Goal: Obtain resource: Download file/media

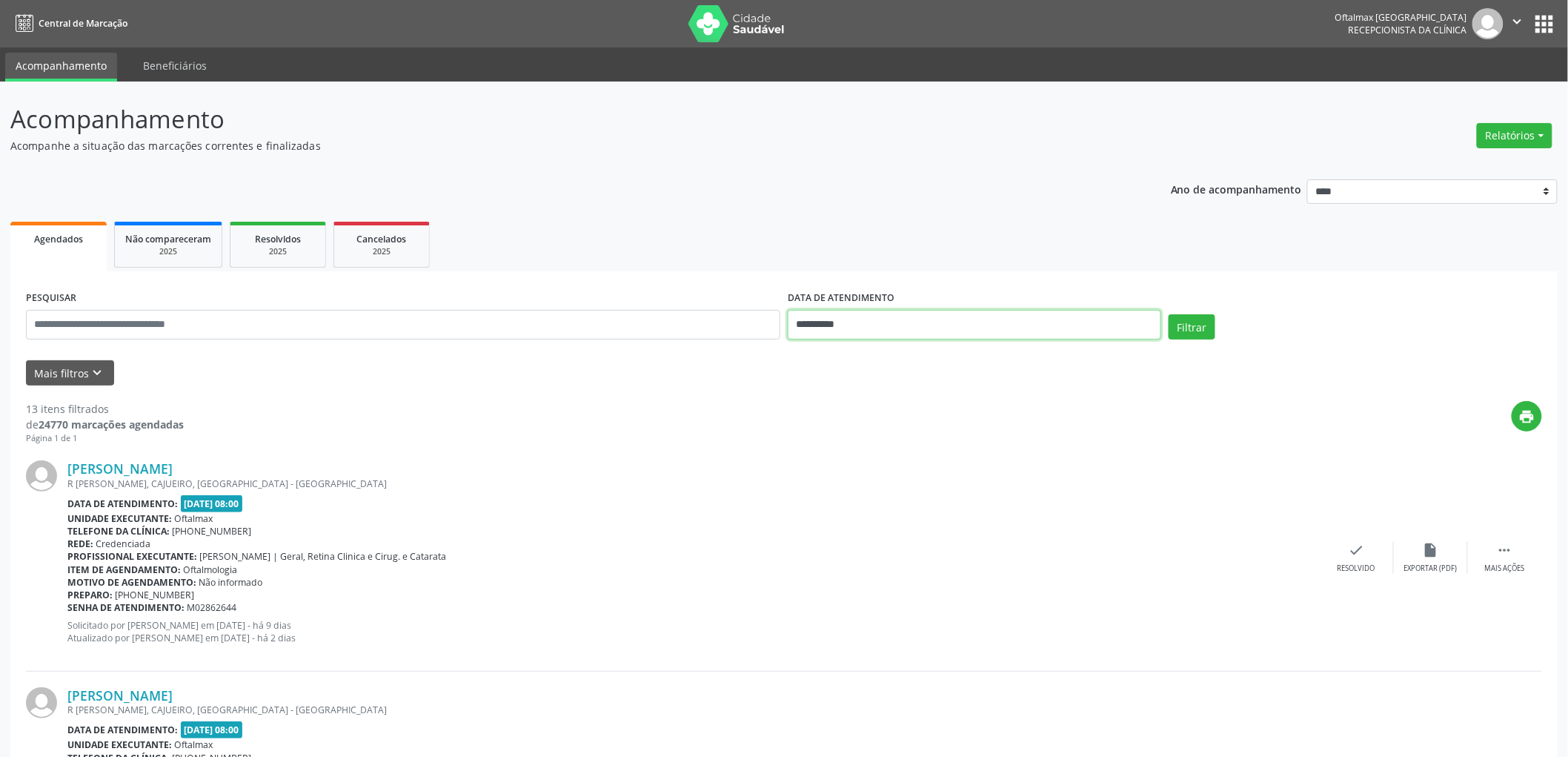
click at [919, 327] on input "**********" at bounding box center [974, 325] width 373 height 30
click at [1278, 422] on div "print" at bounding box center [863, 423] width 1358 height 44
click at [1190, 329] on button "Filtrar" at bounding box center [1191, 327] width 47 height 26
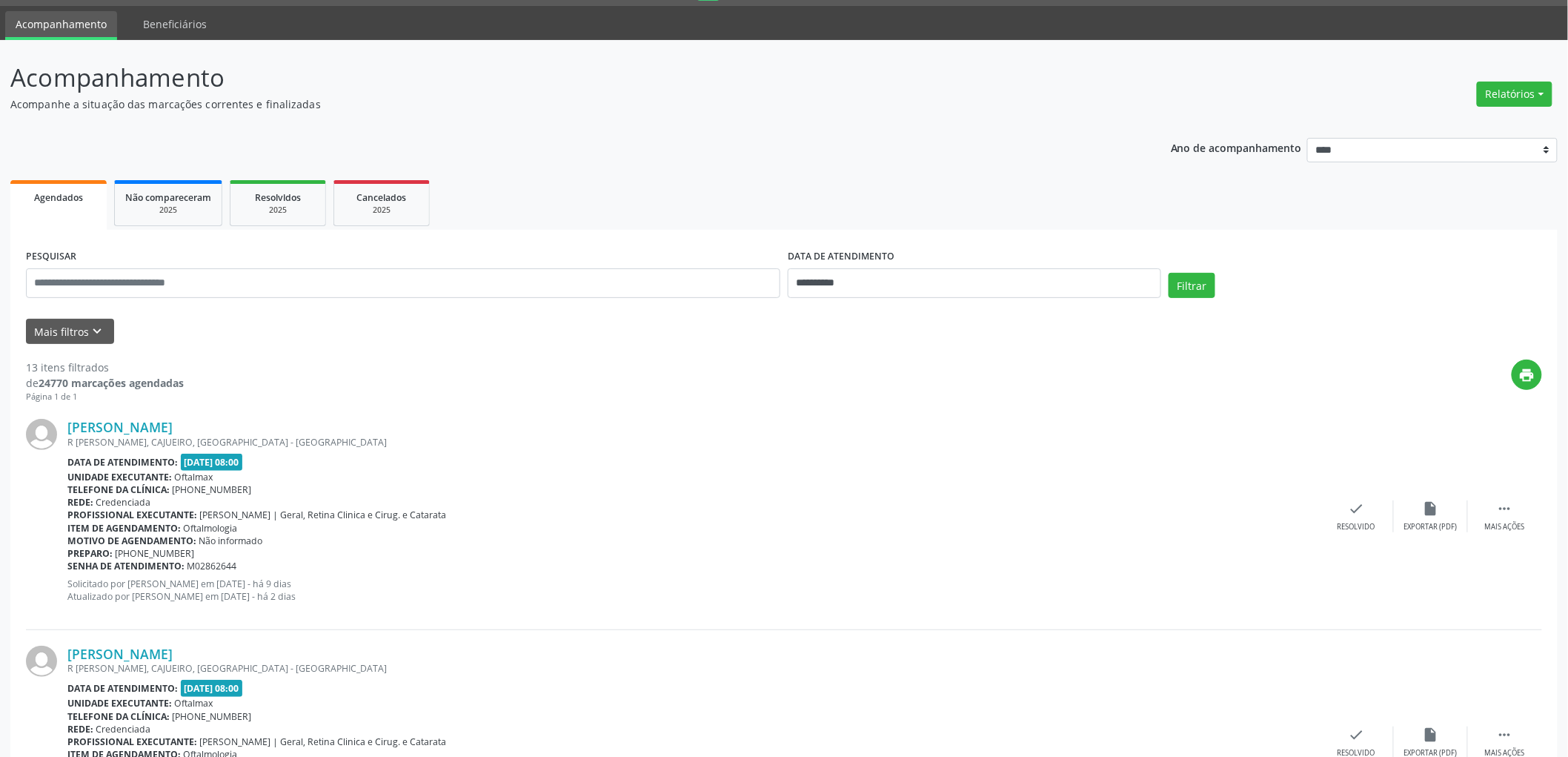
scroll to position [82, 0]
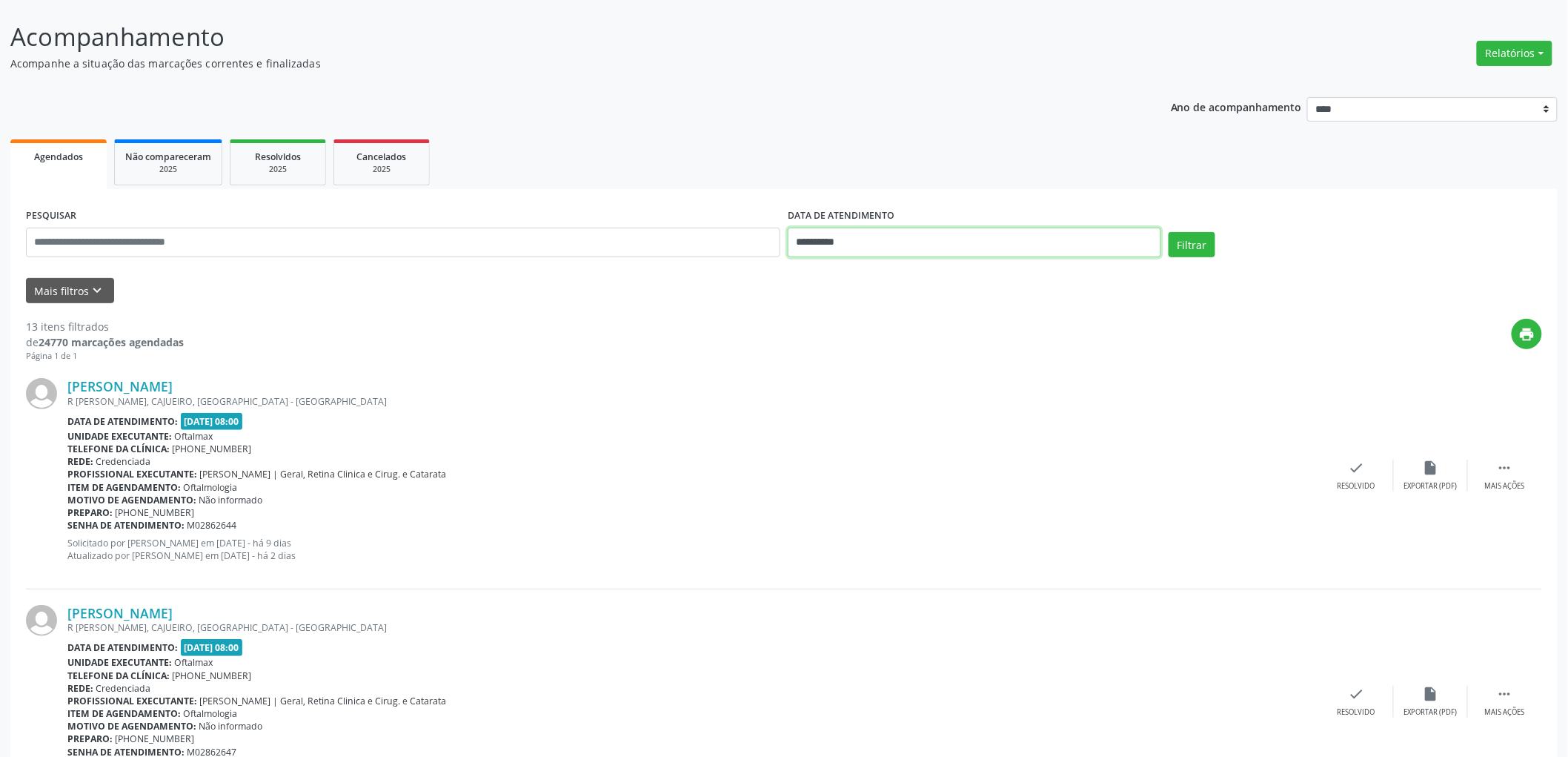
click at [855, 242] on input "**********" at bounding box center [974, 243] width 373 height 30
click at [837, 412] on span "18" at bounding box center [836, 408] width 29 height 29
type input "**********"
click at [837, 412] on span "18" at bounding box center [836, 408] width 29 height 29
click at [1209, 246] on button "Filtrar" at bounding box center [1191, 245] width 47 height 26
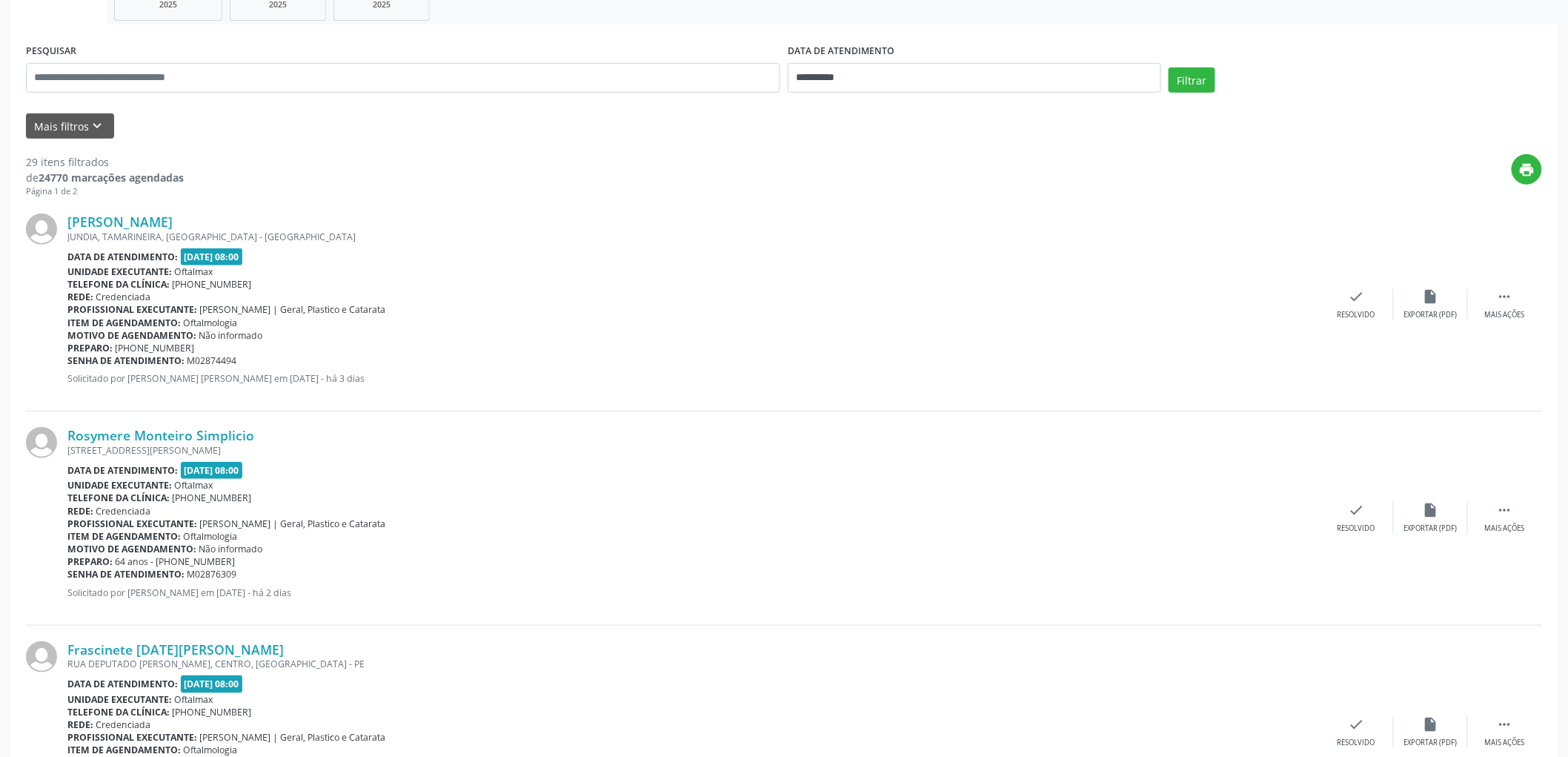
scroll to position [329, 0]
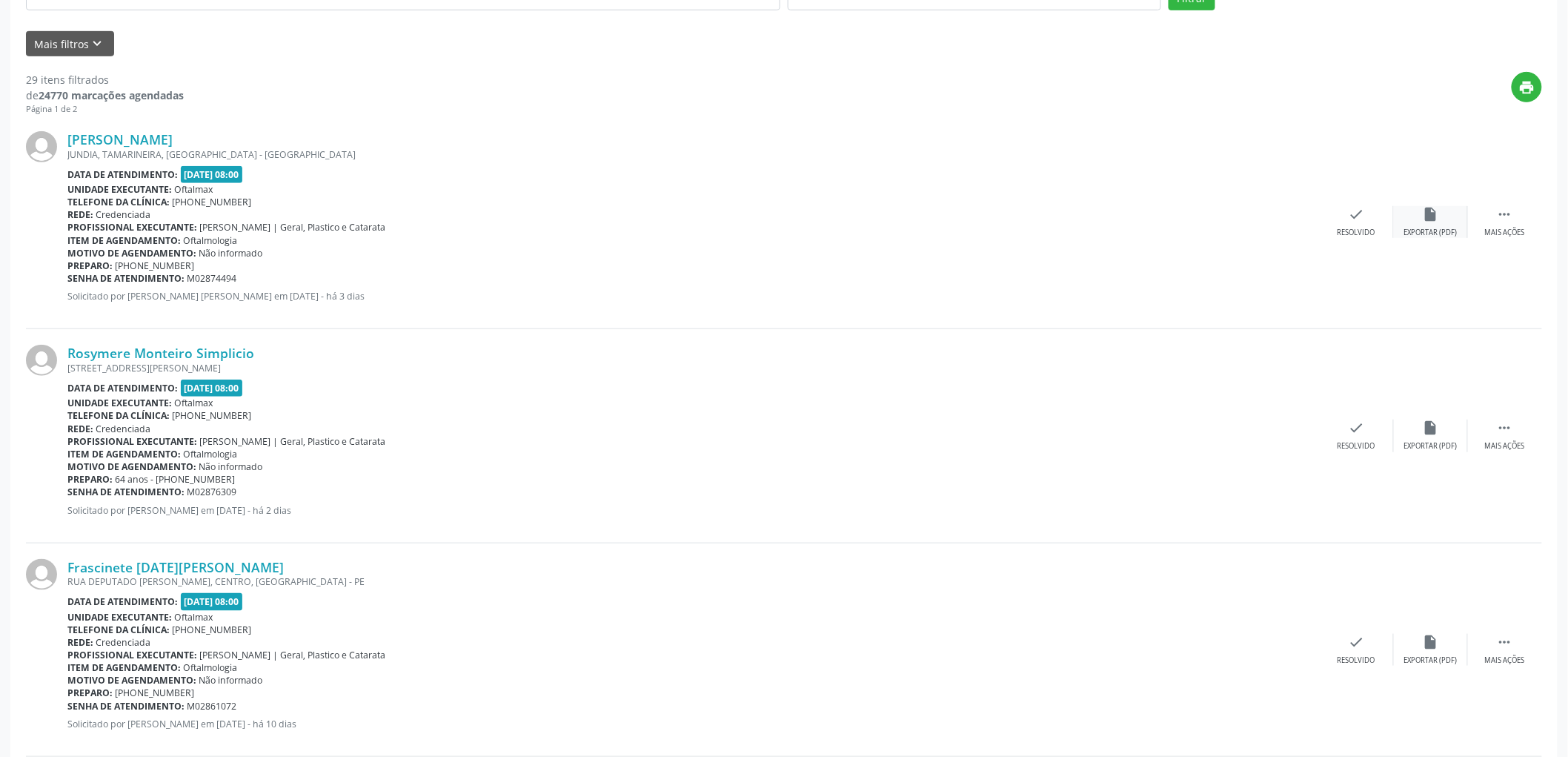
click at [1435, 223] on div "insert_drive_file Exportar (PDF)" at bounding box center [1430, 222] width 74 height 32
click at [1440, 438] on div "insert_drive_file Exportar (PDF)" at bounding box center [1430, 435] width 74 height 32
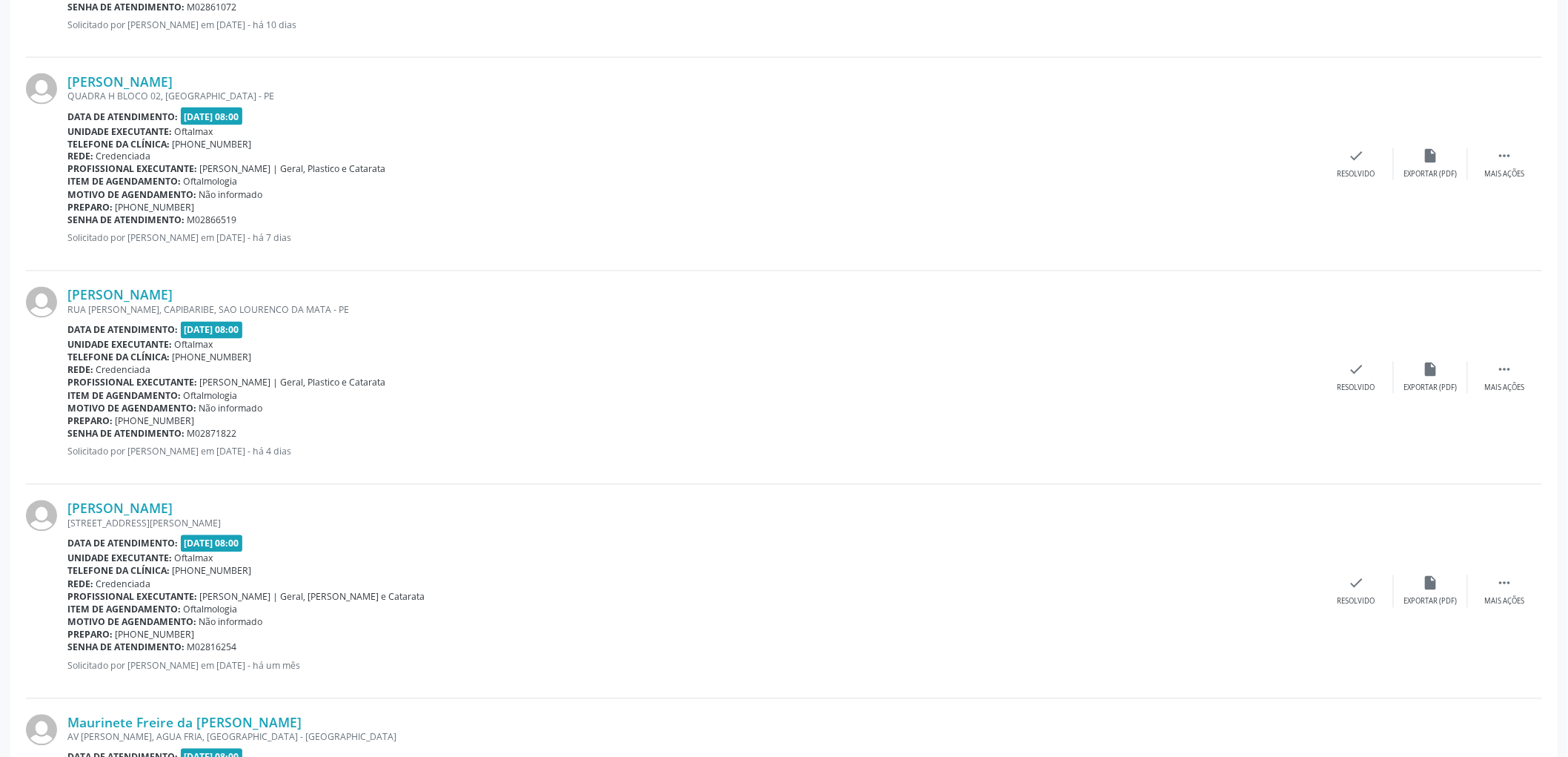
scroll to position [988, 0]
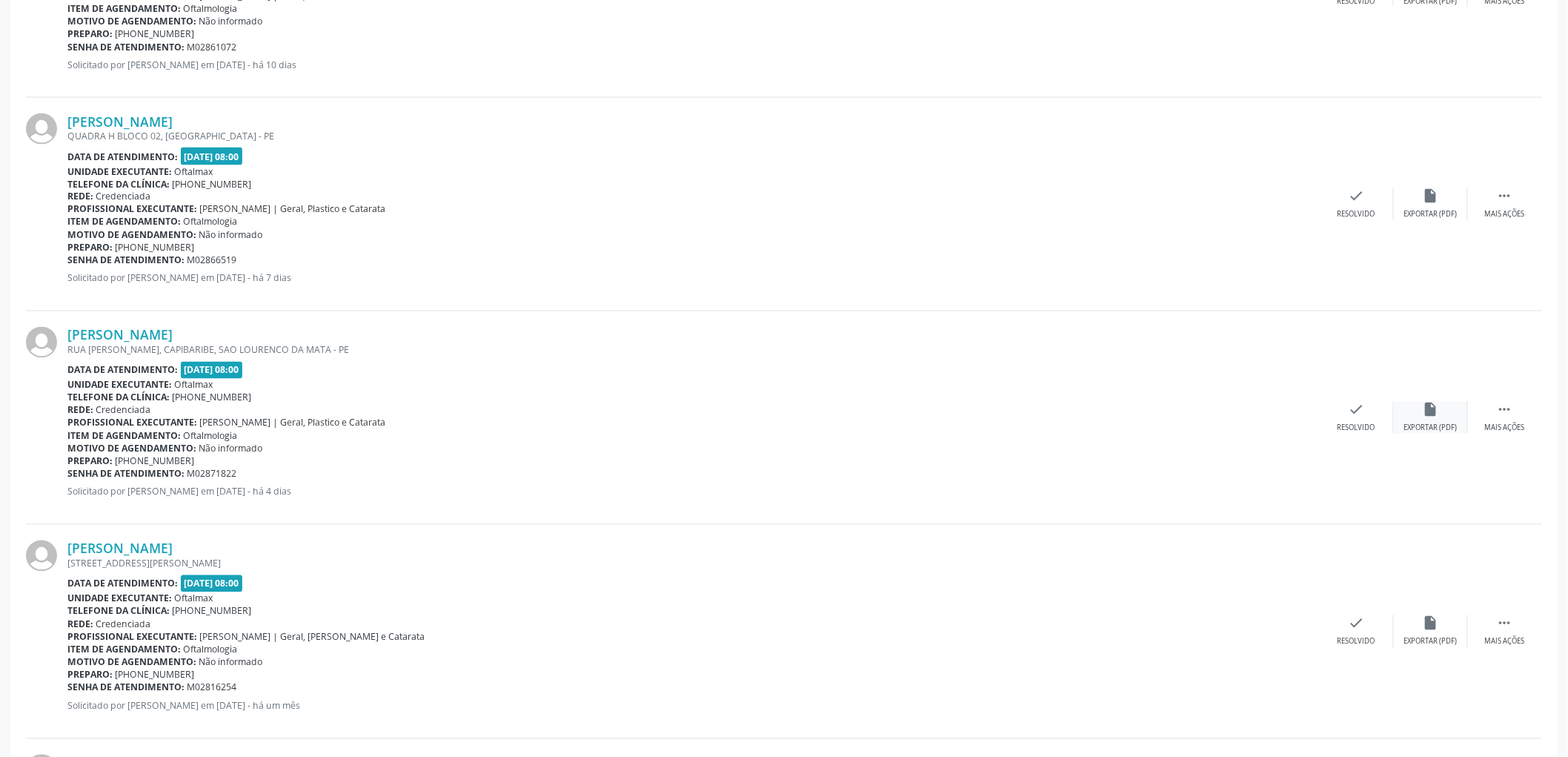
click at [1435, 413] on icon "insert_drive_file" at bounding box center [1430, 410] width 16 height 16
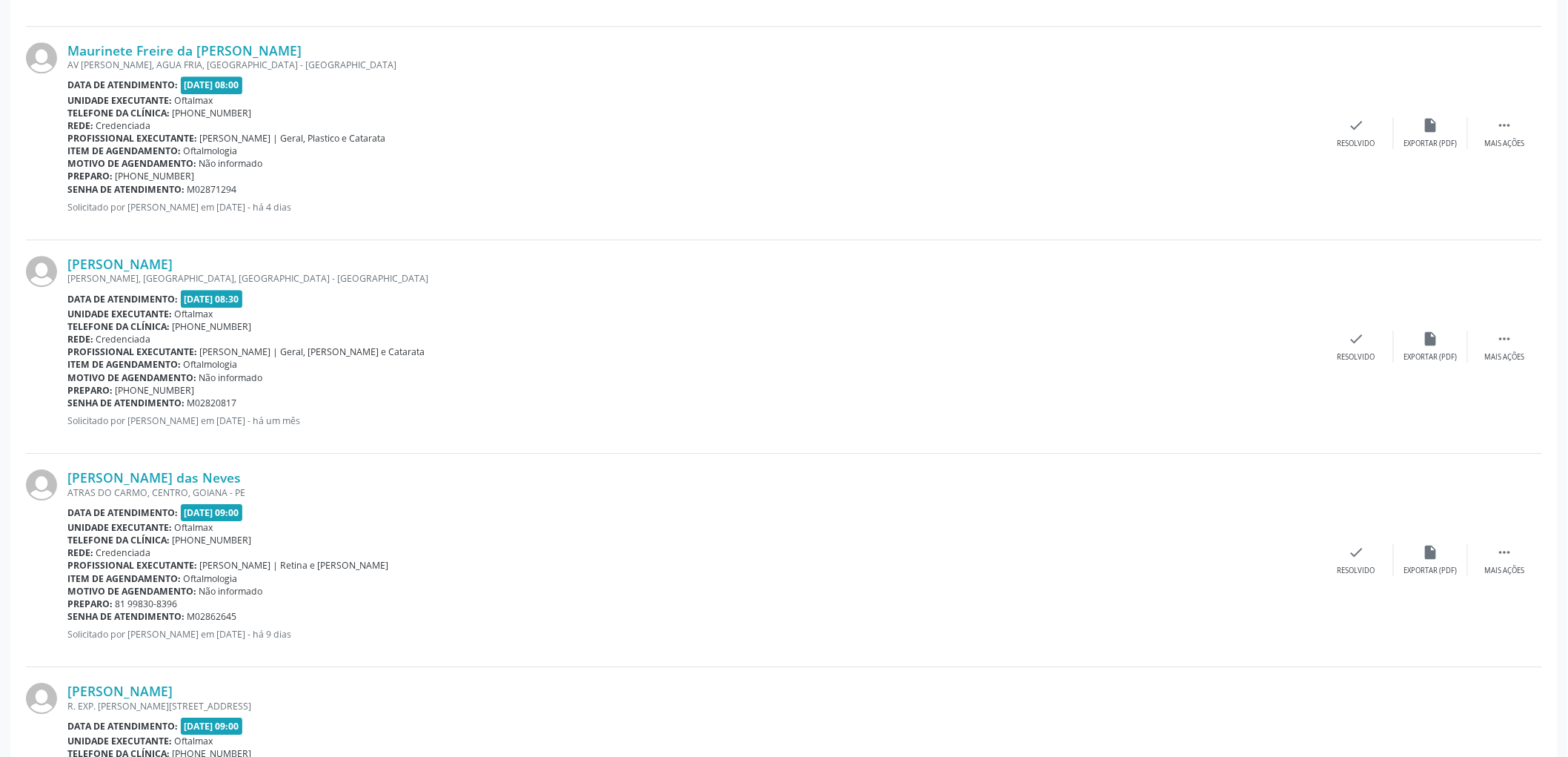
scroll to position [1730, 0]
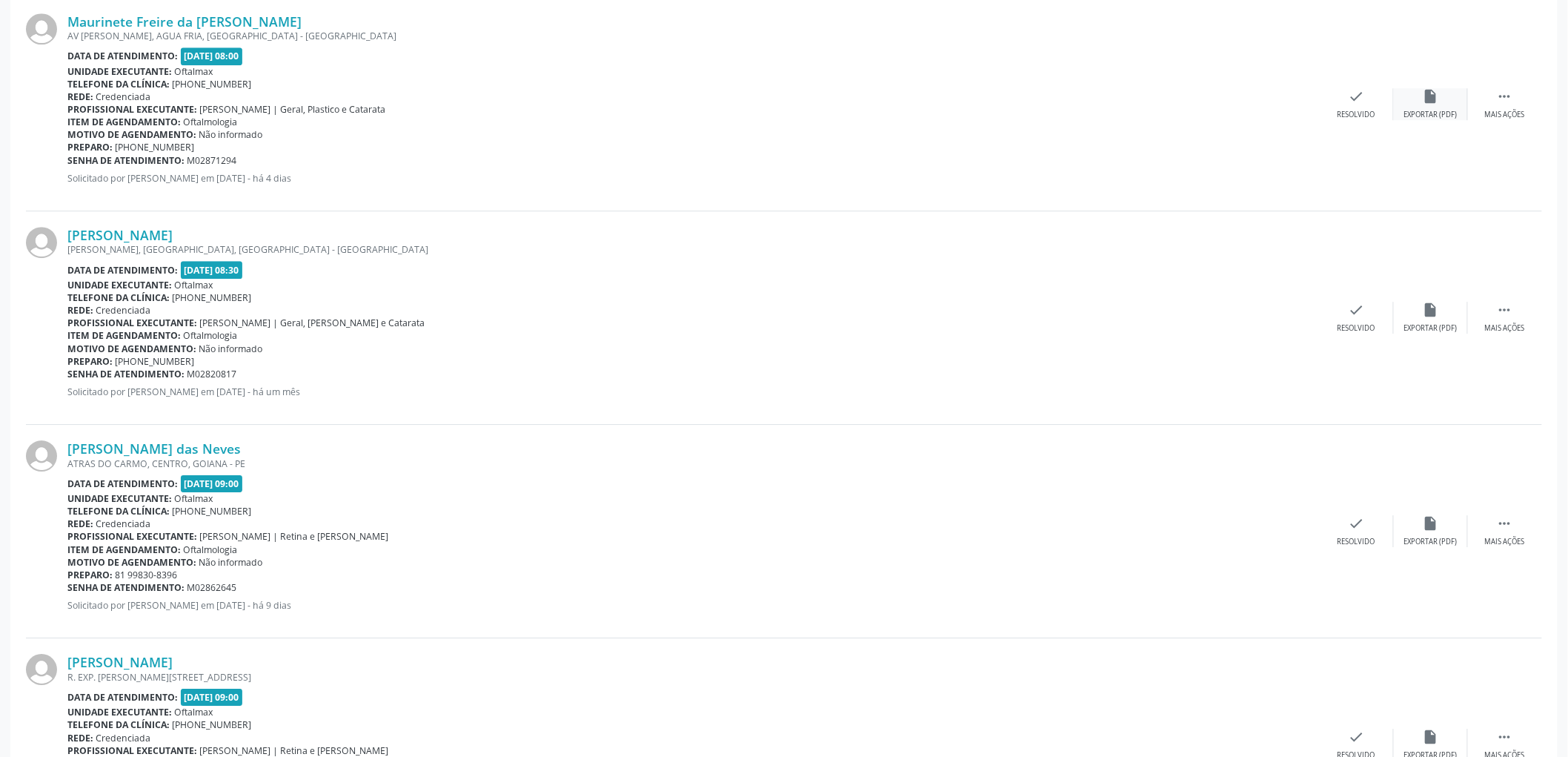
click at [1444, 99] on div "insert_drive_file Exportar (PDF)" at bounding box center [1430, 104] width 74 height 32
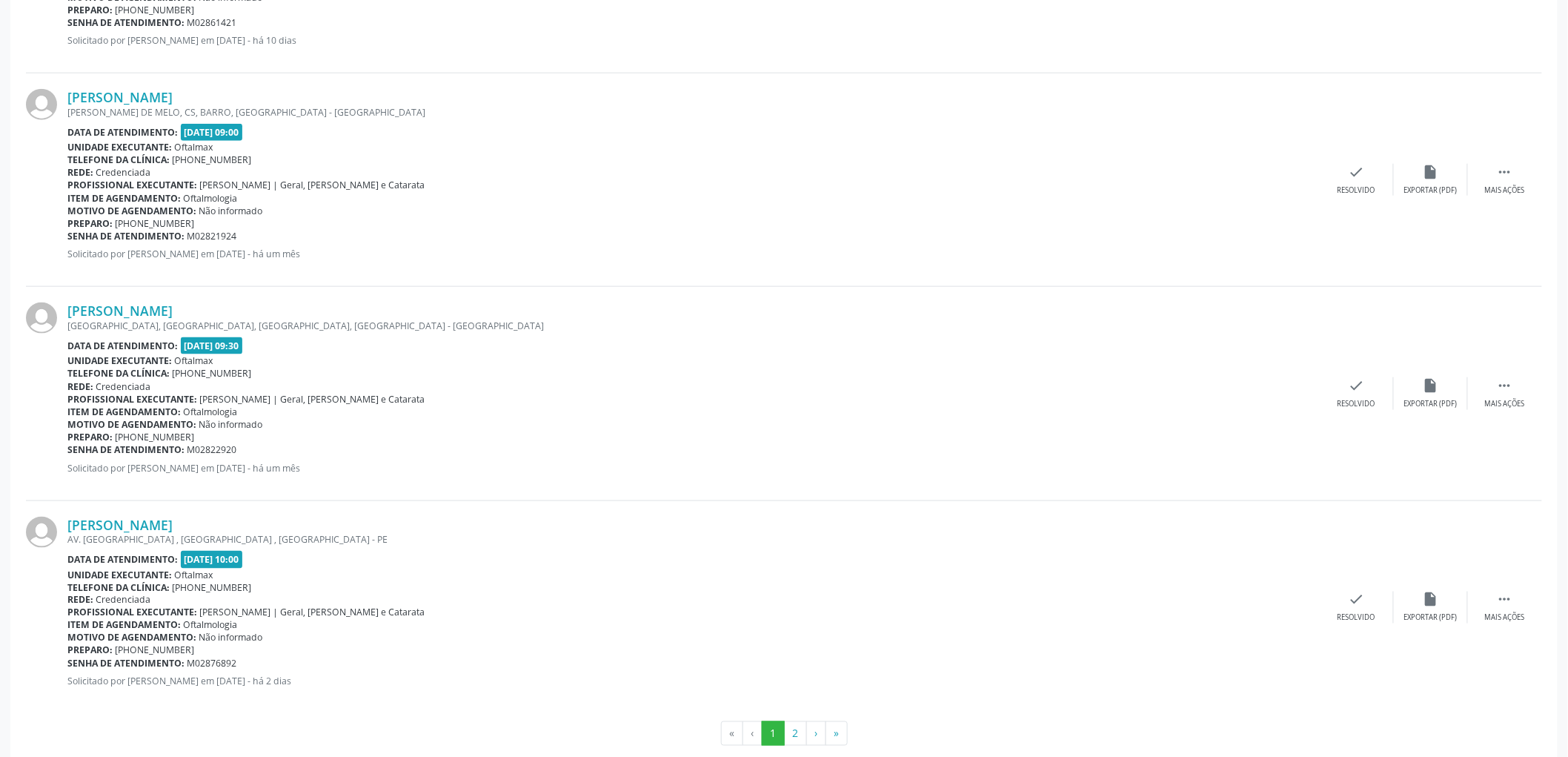
scroll to position [2961, 0]
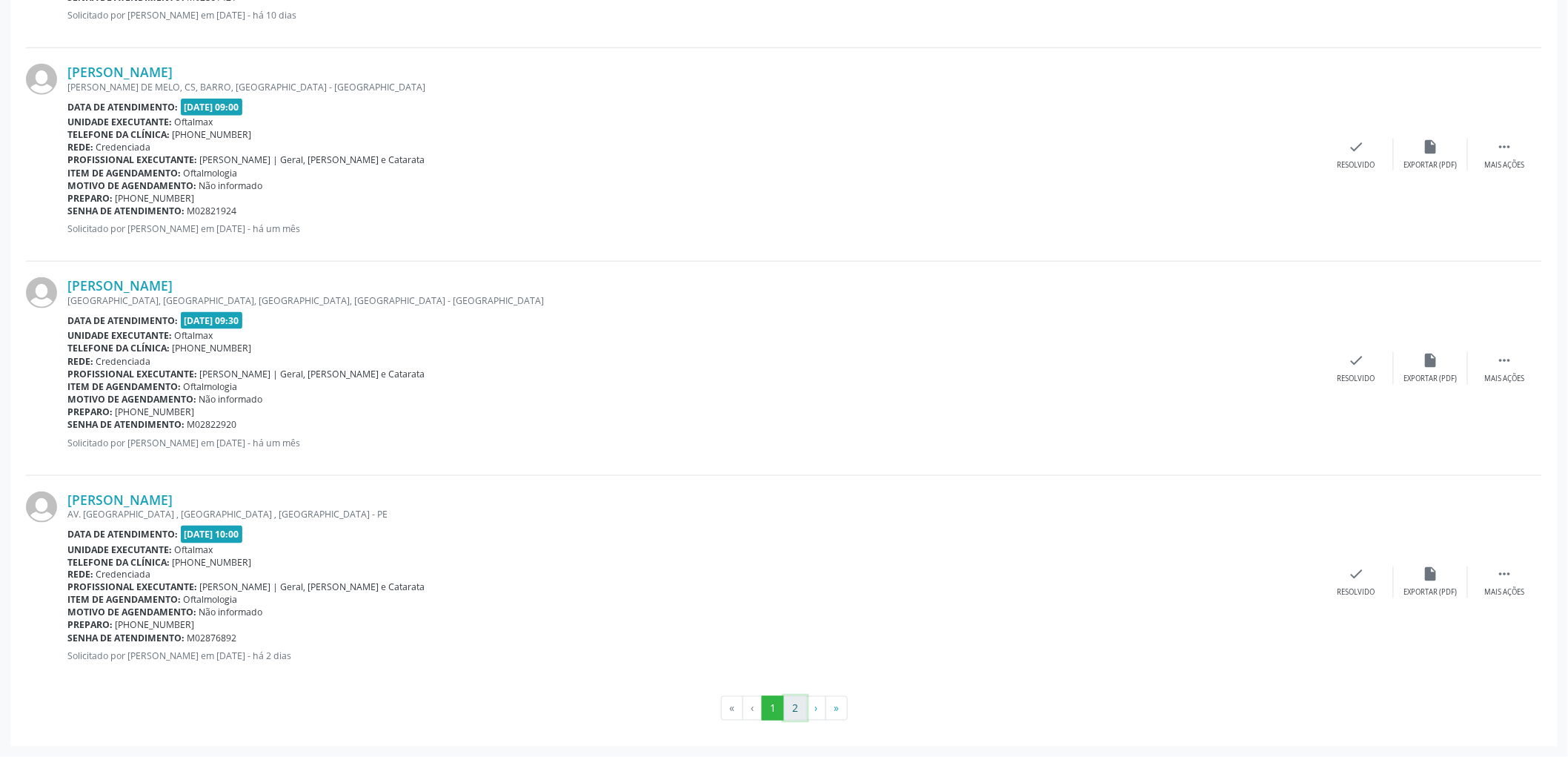
click at [795, 710] on button "2" at bounding box center [795, 708] width 23 height 26
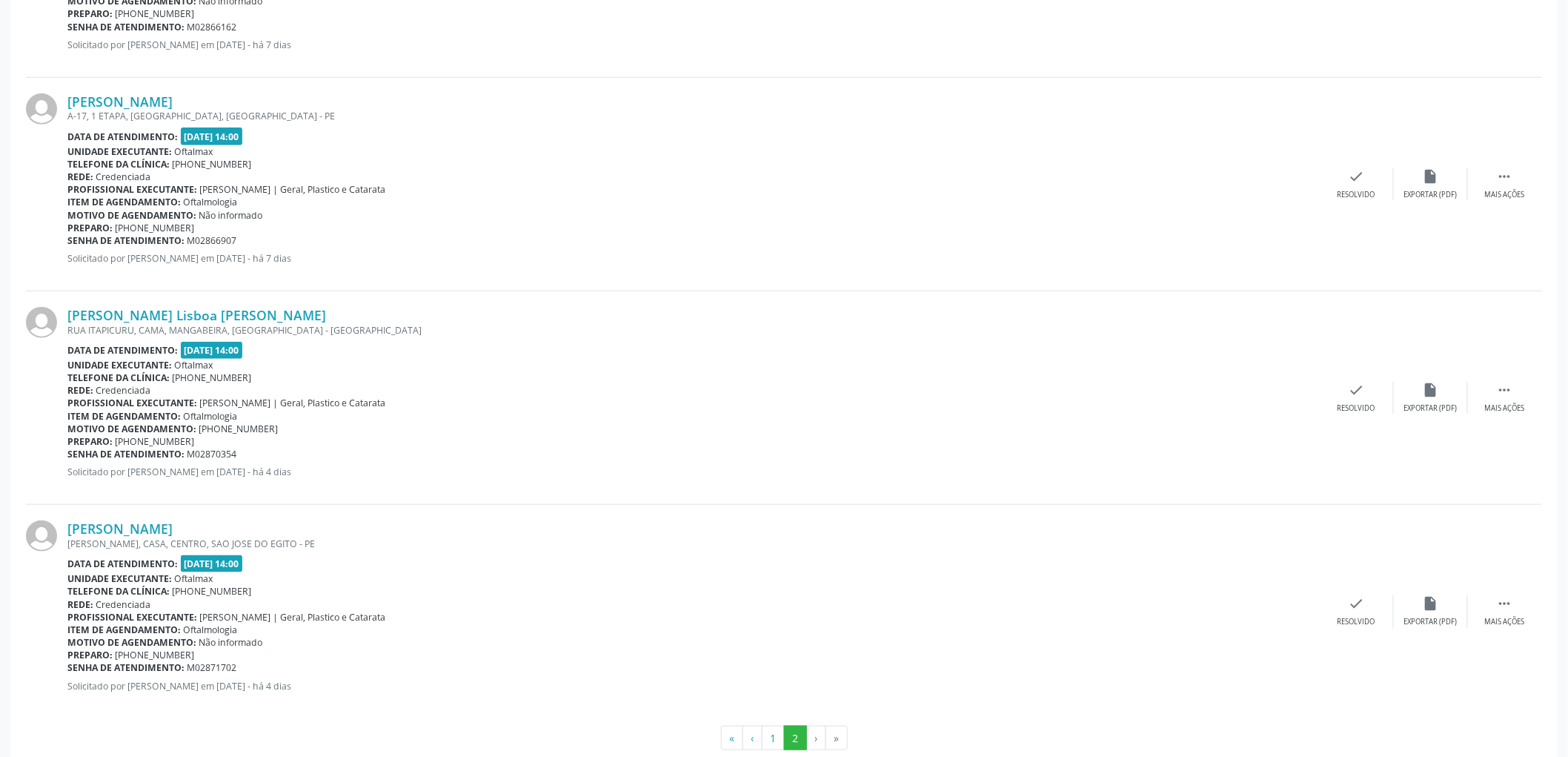
scroll to position [2746, 0]
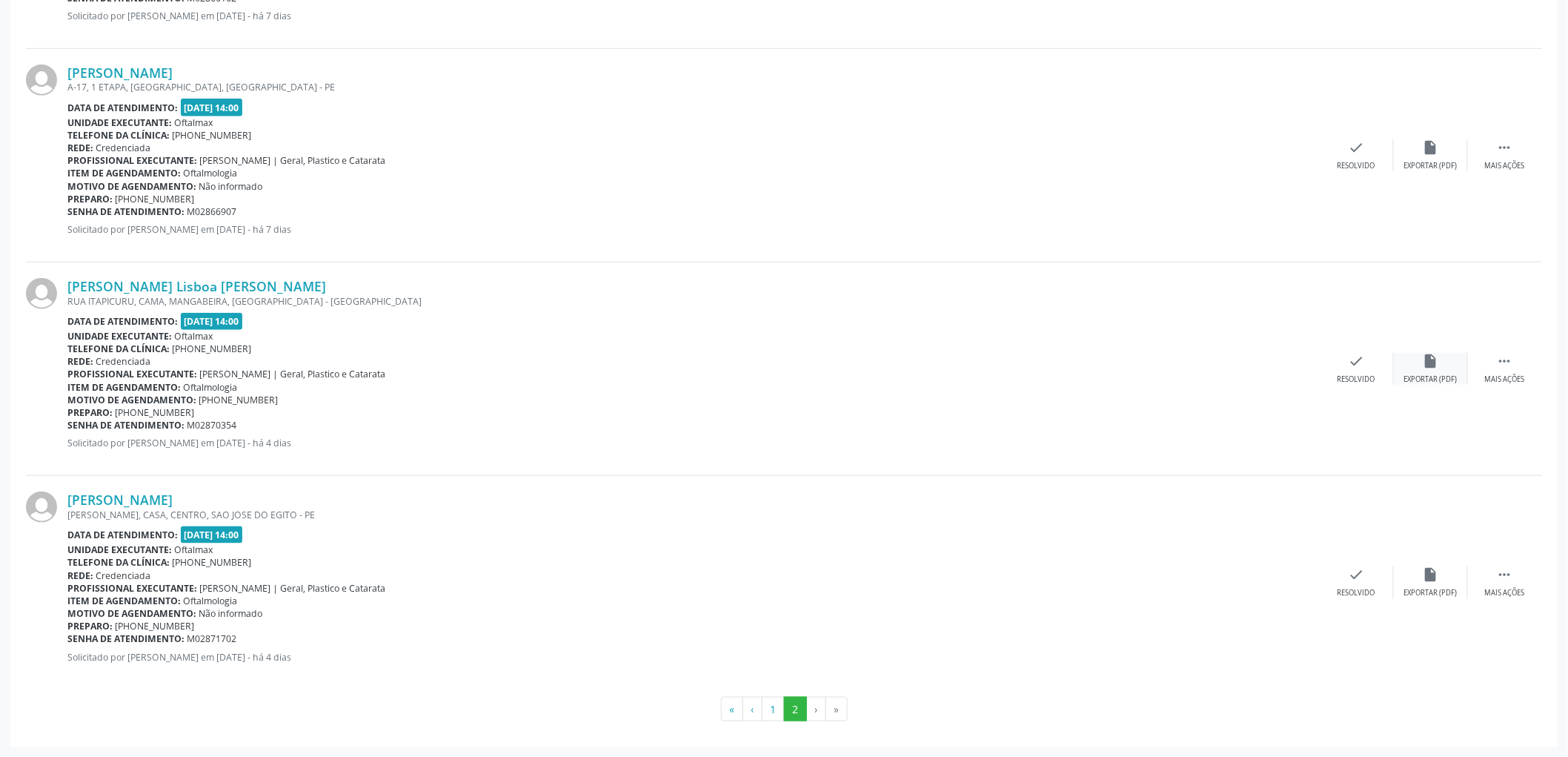
click at [1435, 372] on div "insert_drive_file Exportar (PDF)" at bounding box center [1430, 368] width 74 height 32
click at [1443, 375] on div "Exportar (PDF)" at bounding box center [1430, 380] width 53 height 11
click at [1438, 589] on div "Exportar (PDF)" at bounding box center [1430, 593] width 53 height 11
click at [771, 705] on button "1" at bounding box center [773, 709] width 23 height 26
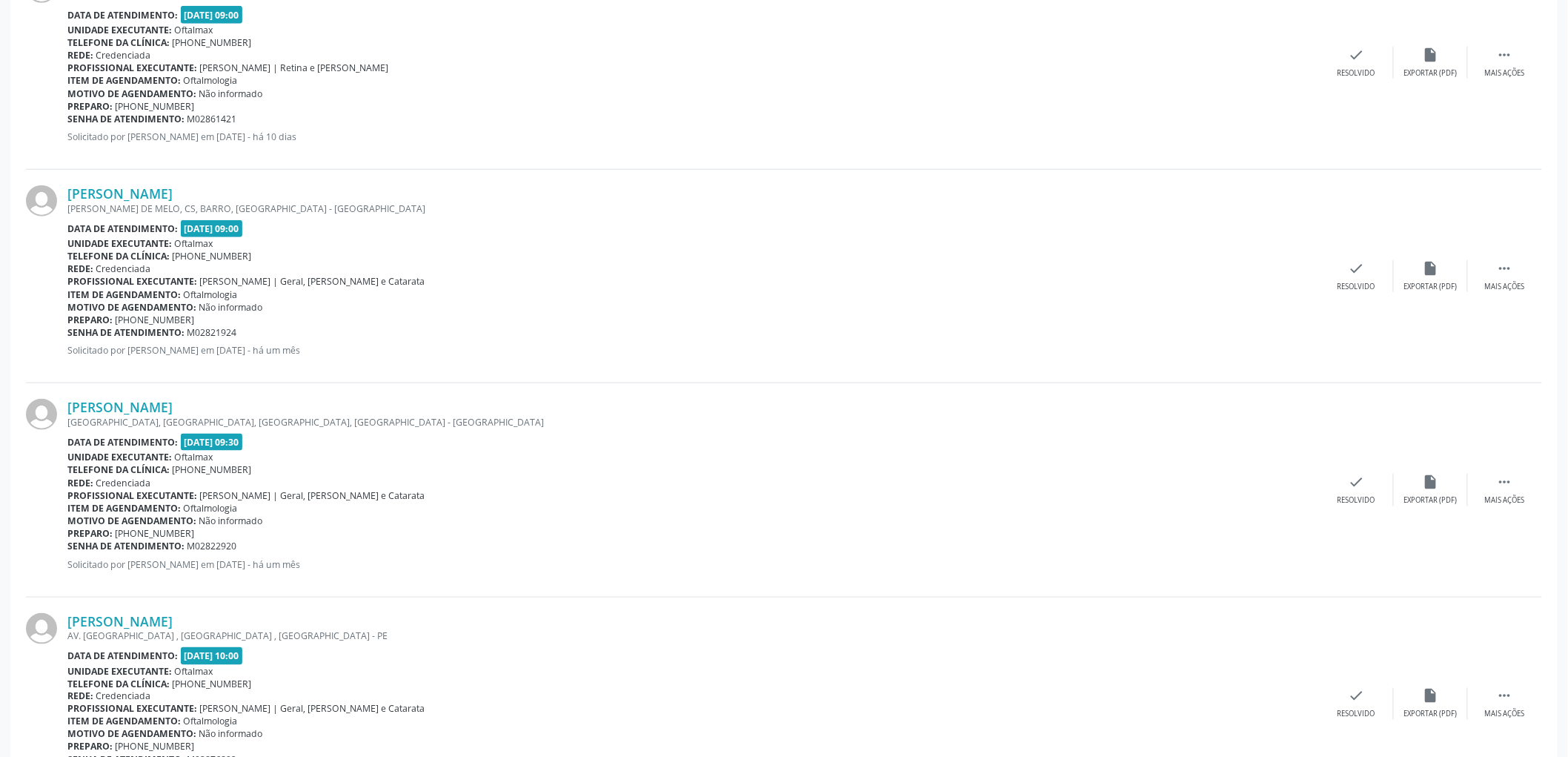
scroll to position [2961, 0]
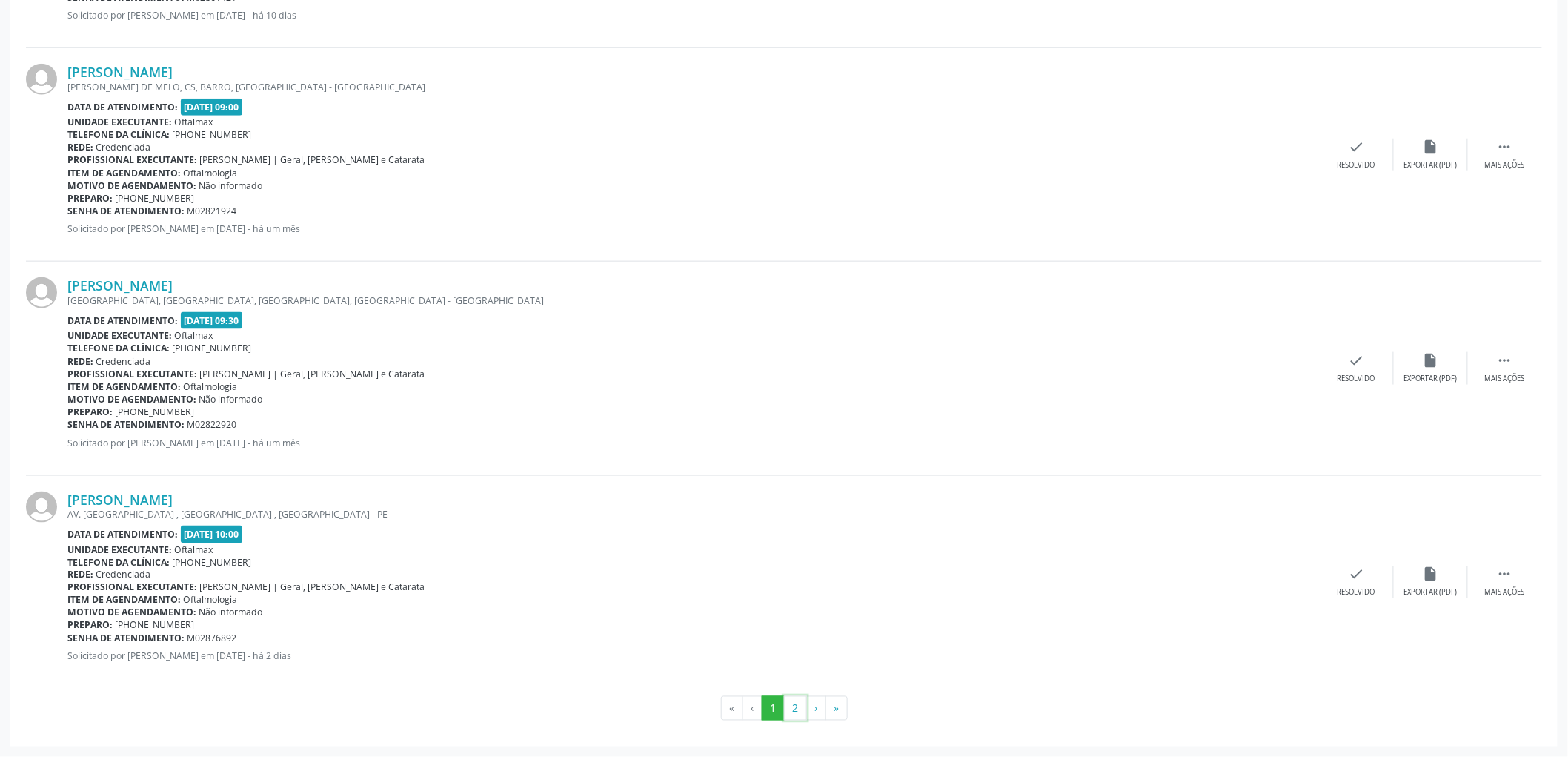
click at [798, 708] on button "2" at bounding box center [795, 708] width 23 height 26
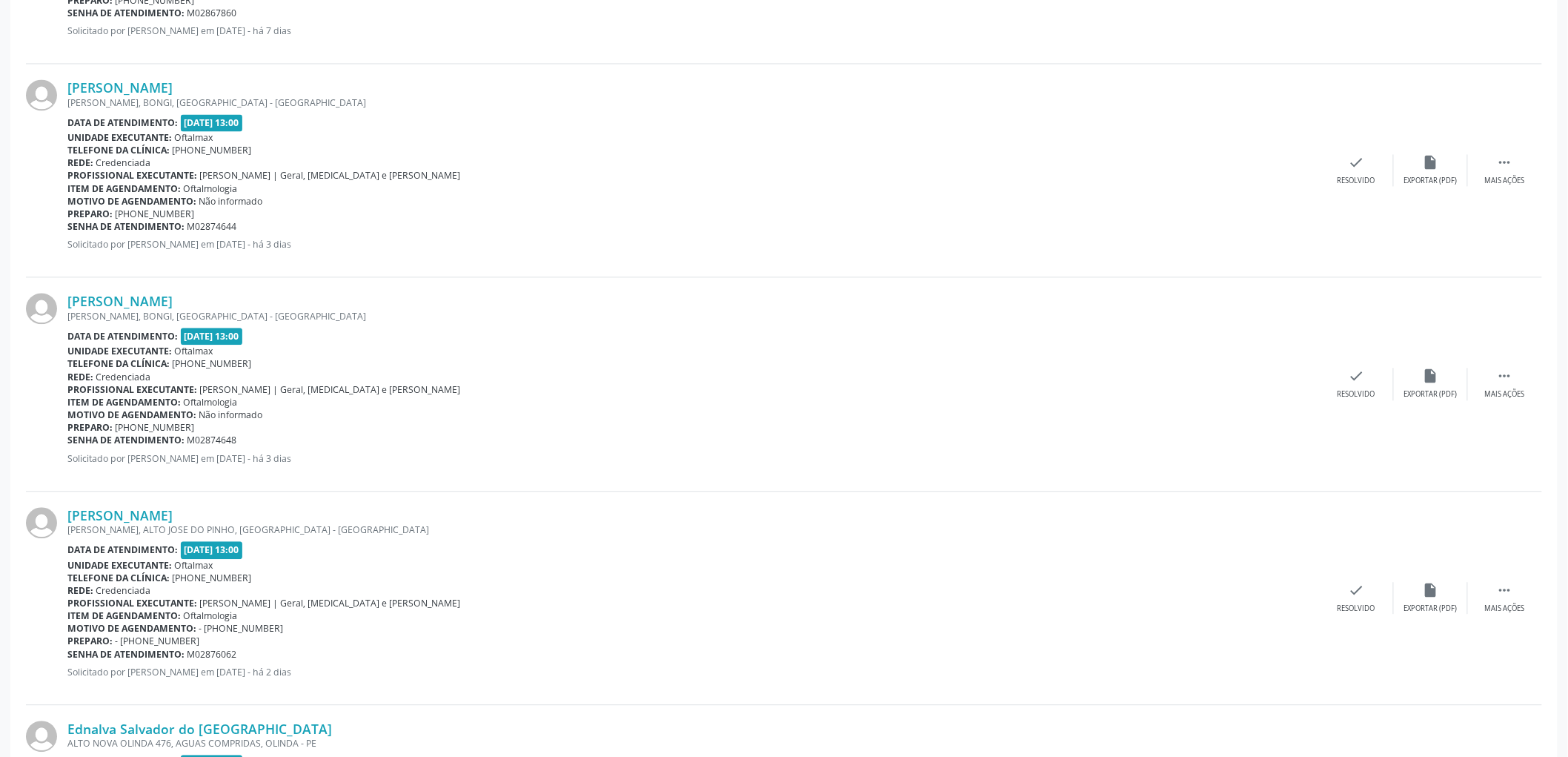
scroll to position [1264, 0]
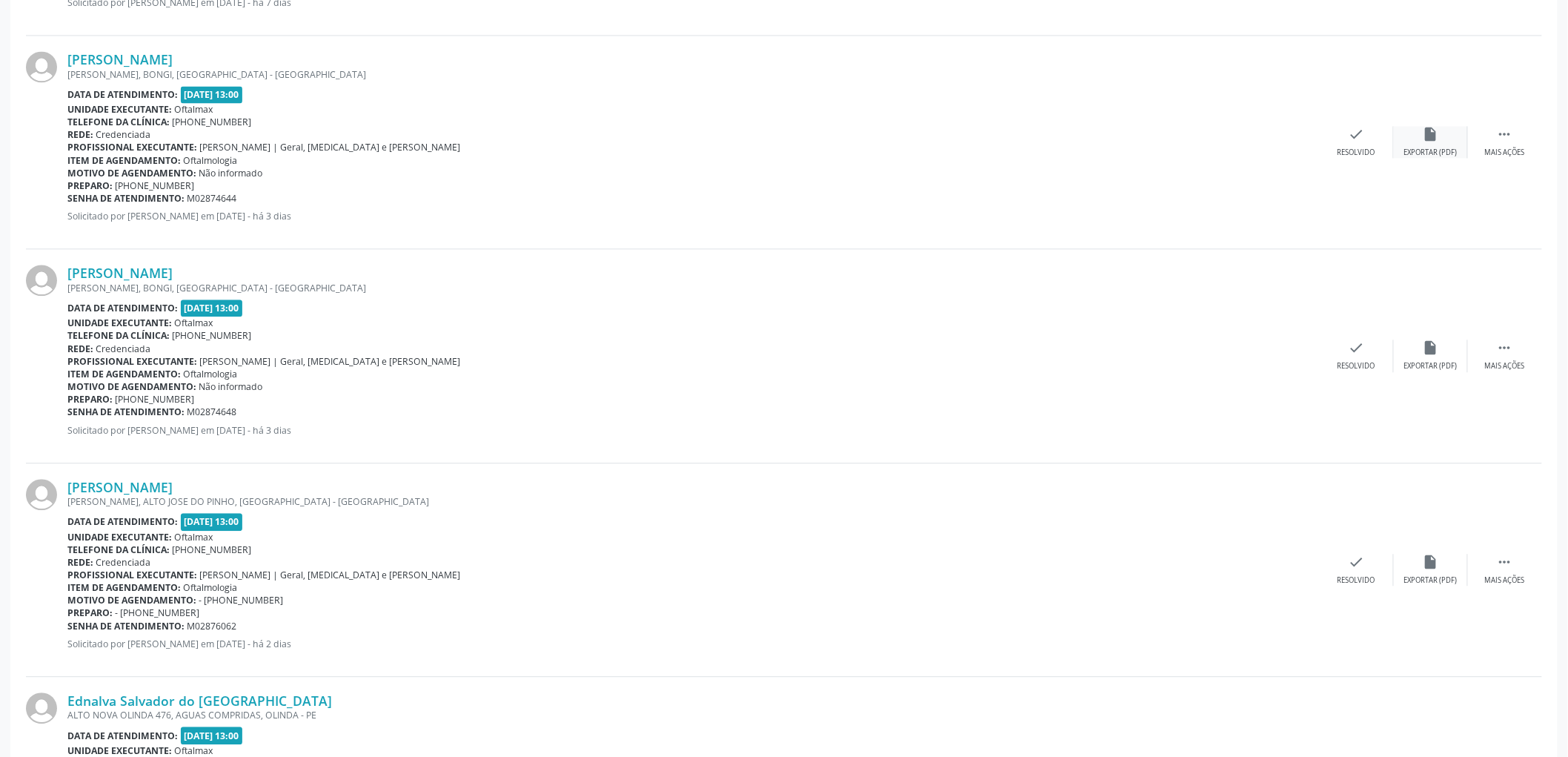
click at [1430, 144] on div "insert_drive_file Exportar (PDF)" at bounding box center [1430, 142] width 74 height 32
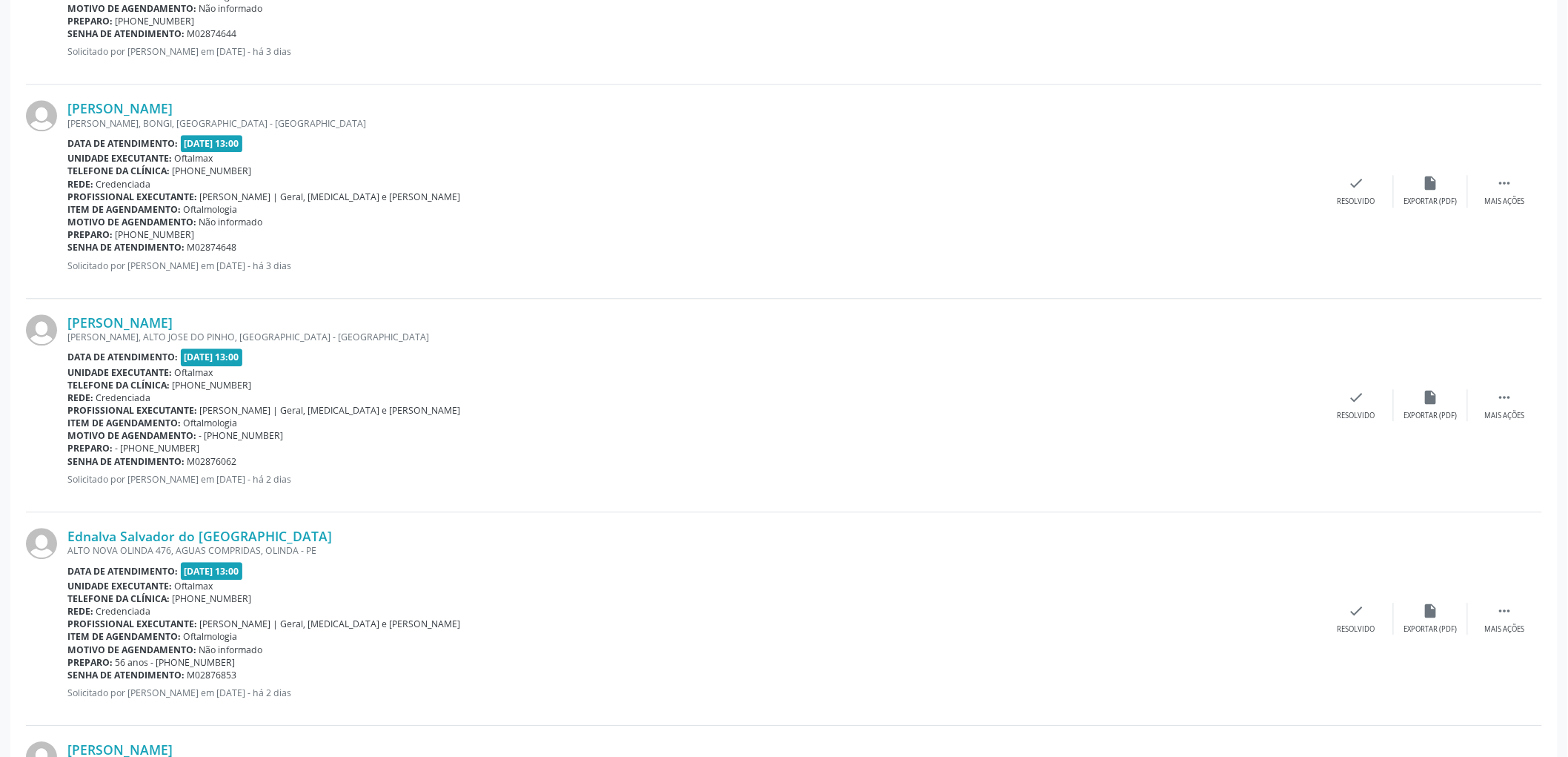
scroll to position [1510, 0]
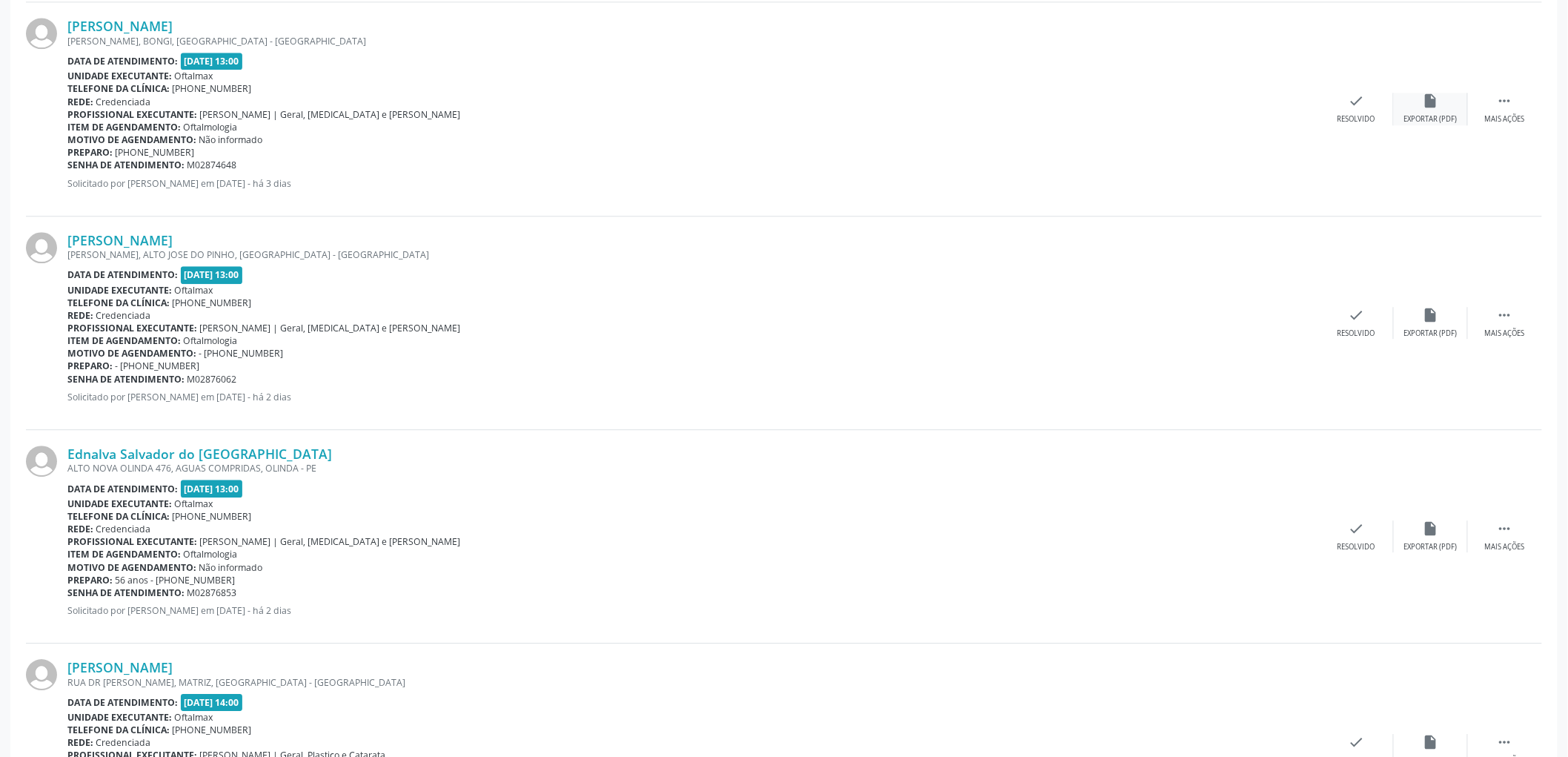
click at [1427, 106] on icon "insert_drive_file" at bounding box center [1430, 101] width 16 height 16
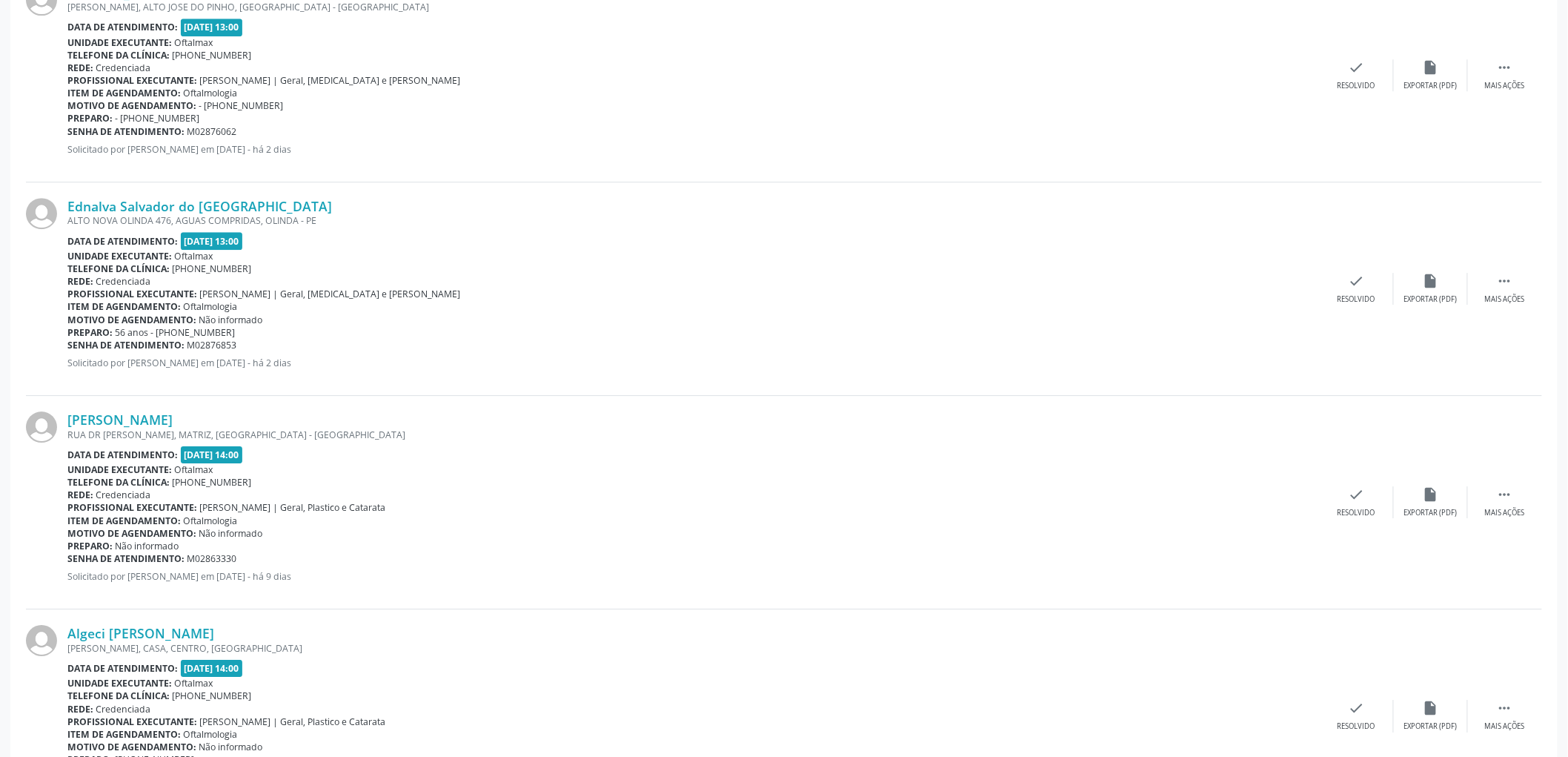
scroll to position [1676, 0]
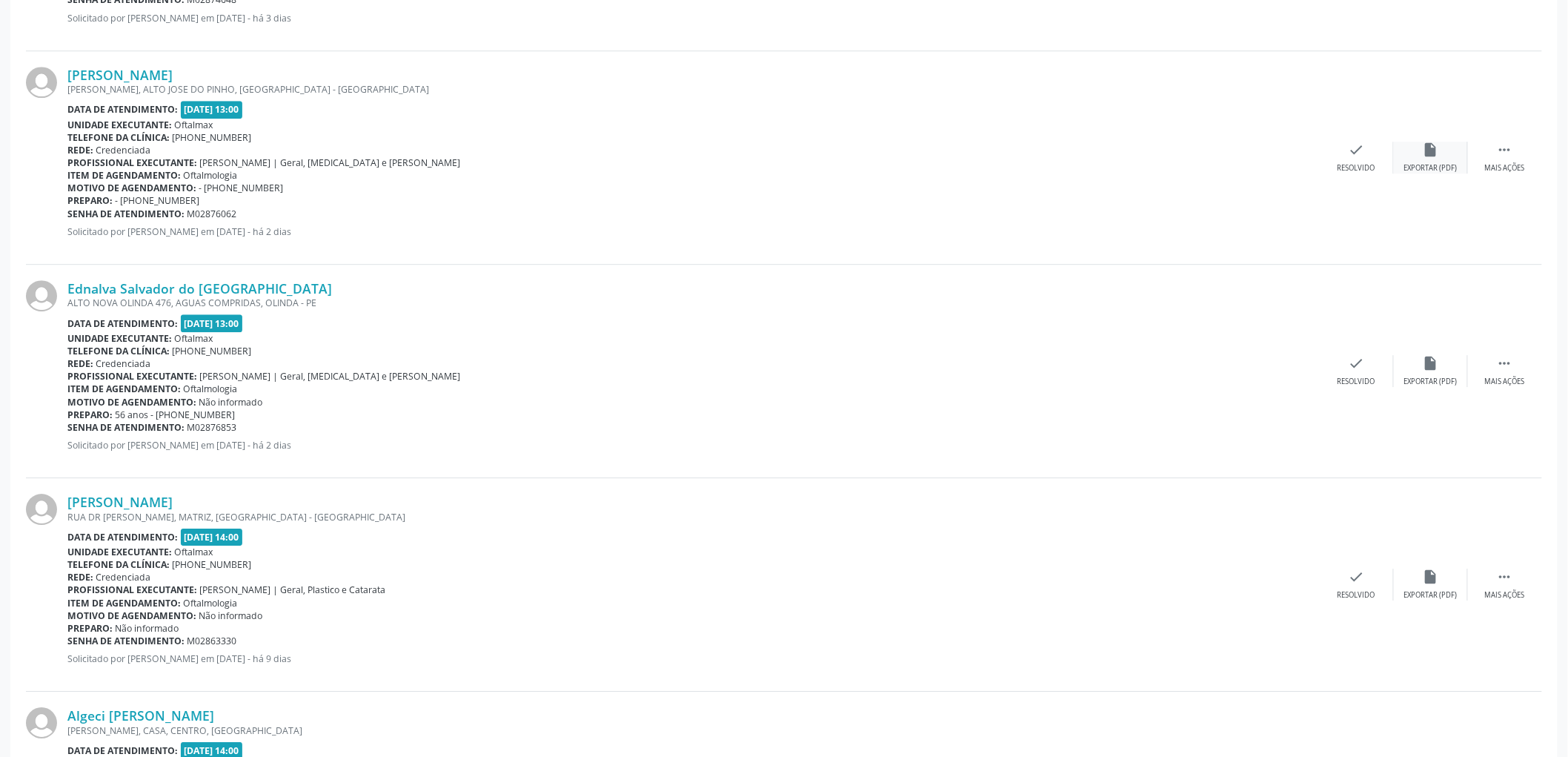
click at [1435, 158] on div "insert_drive_file Exportar (PDF)" at bounding box center [1430, 157] width 74 height 32
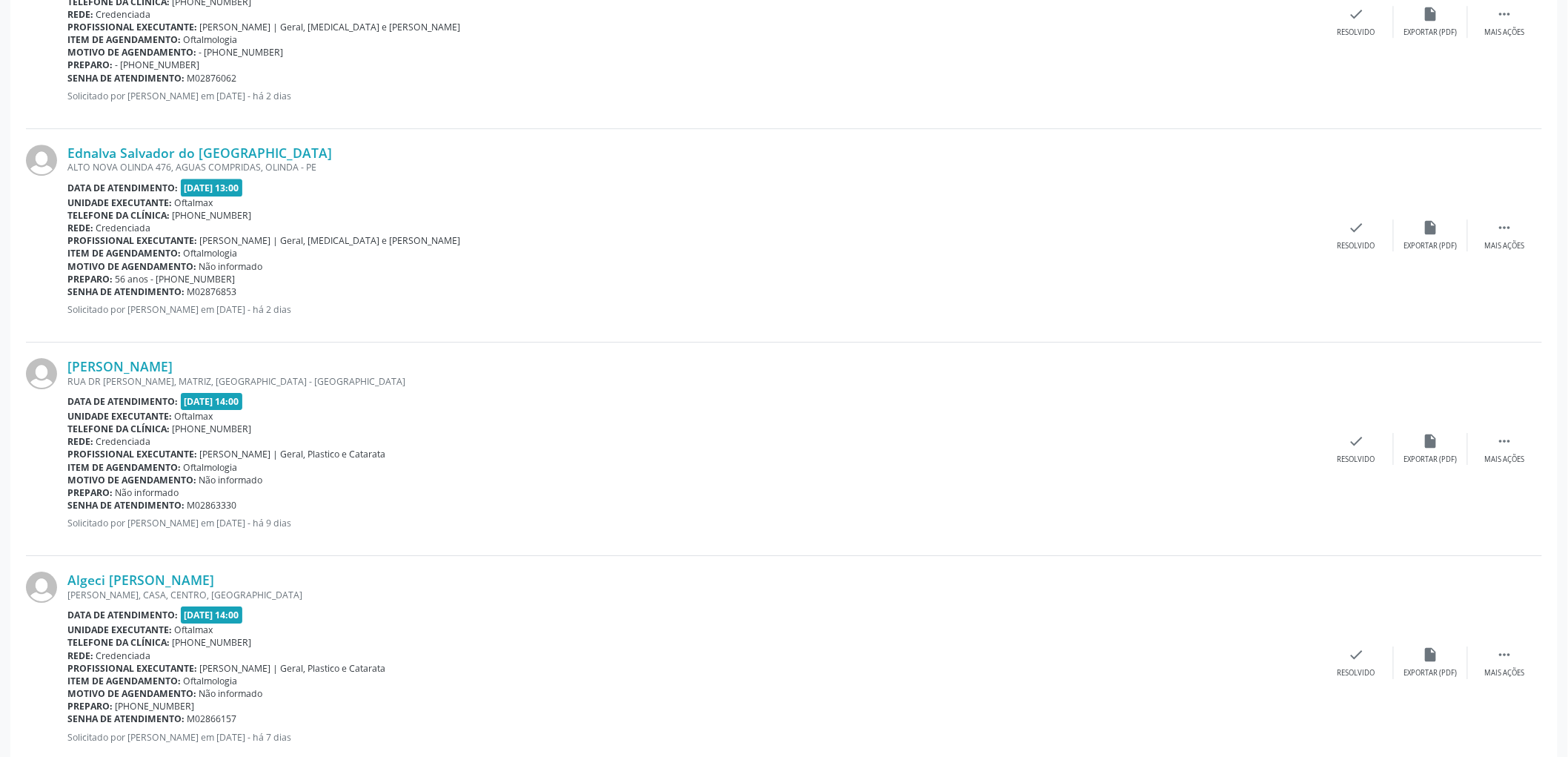
scroll to position [1841, 0]
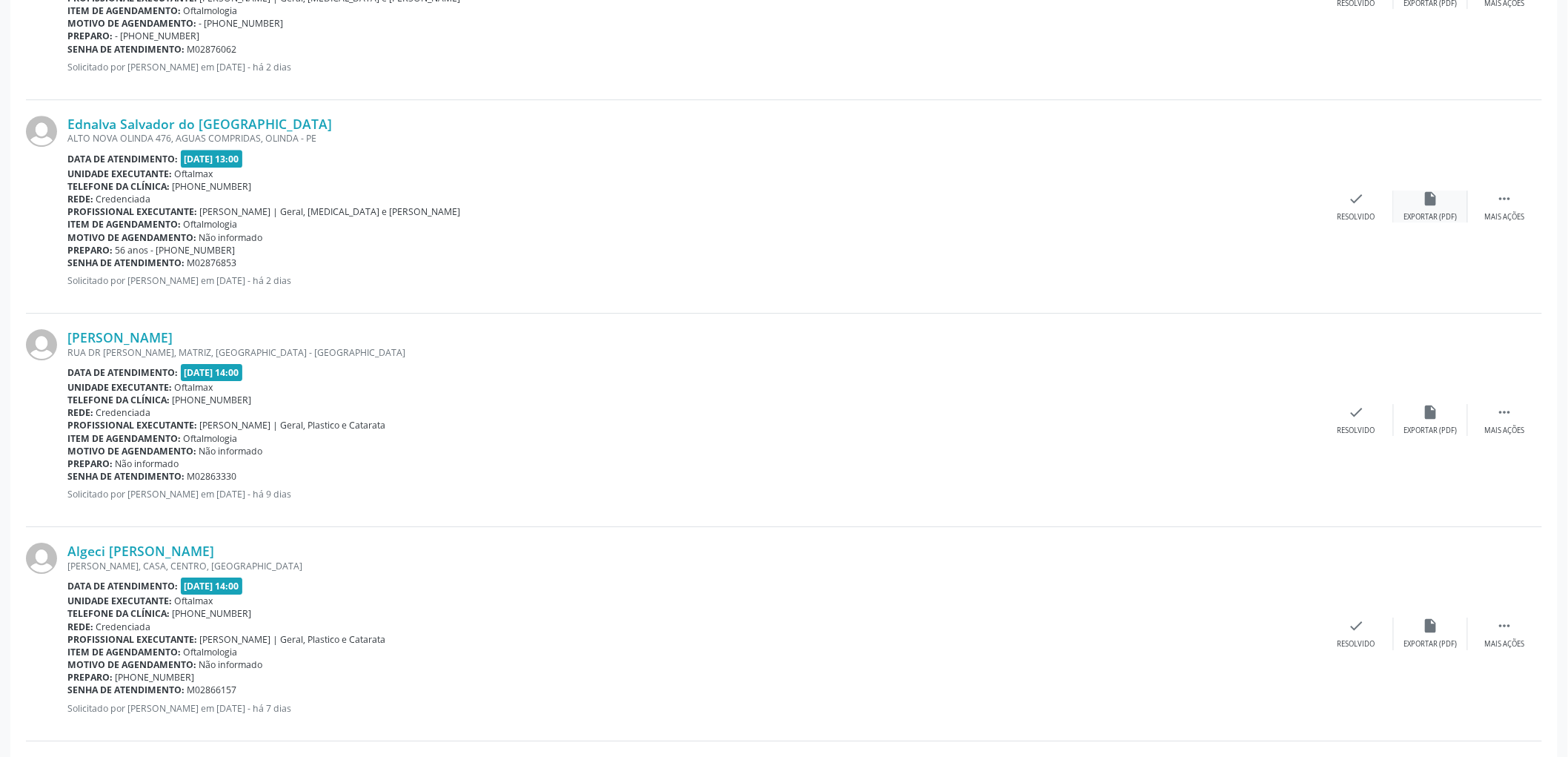
click at [1446, 209] on div "insert_drive_file Exportar (PDF)" at bounding box center [1430, 207] width 74 height 32
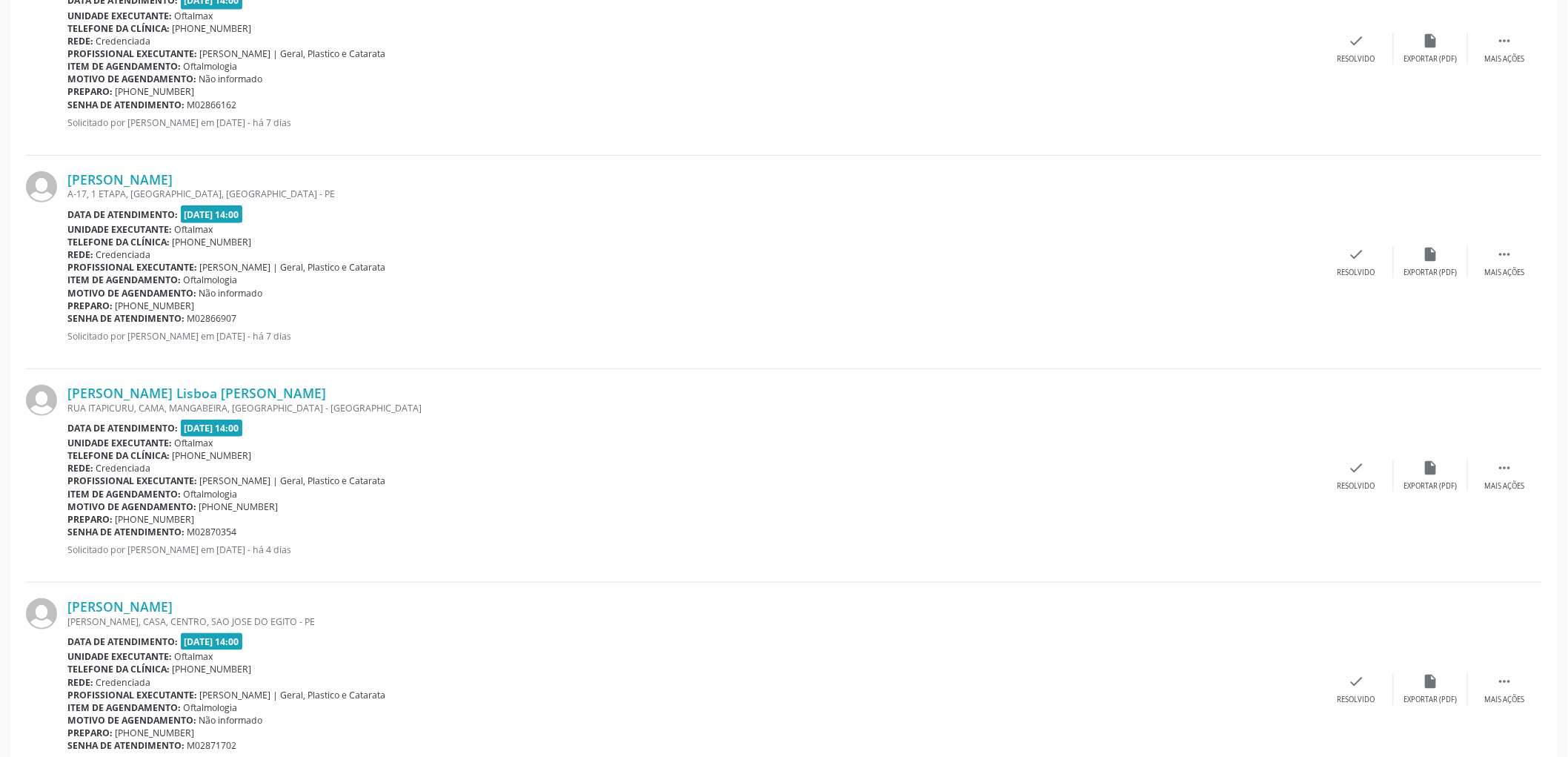
scroll to position [2746, 0]
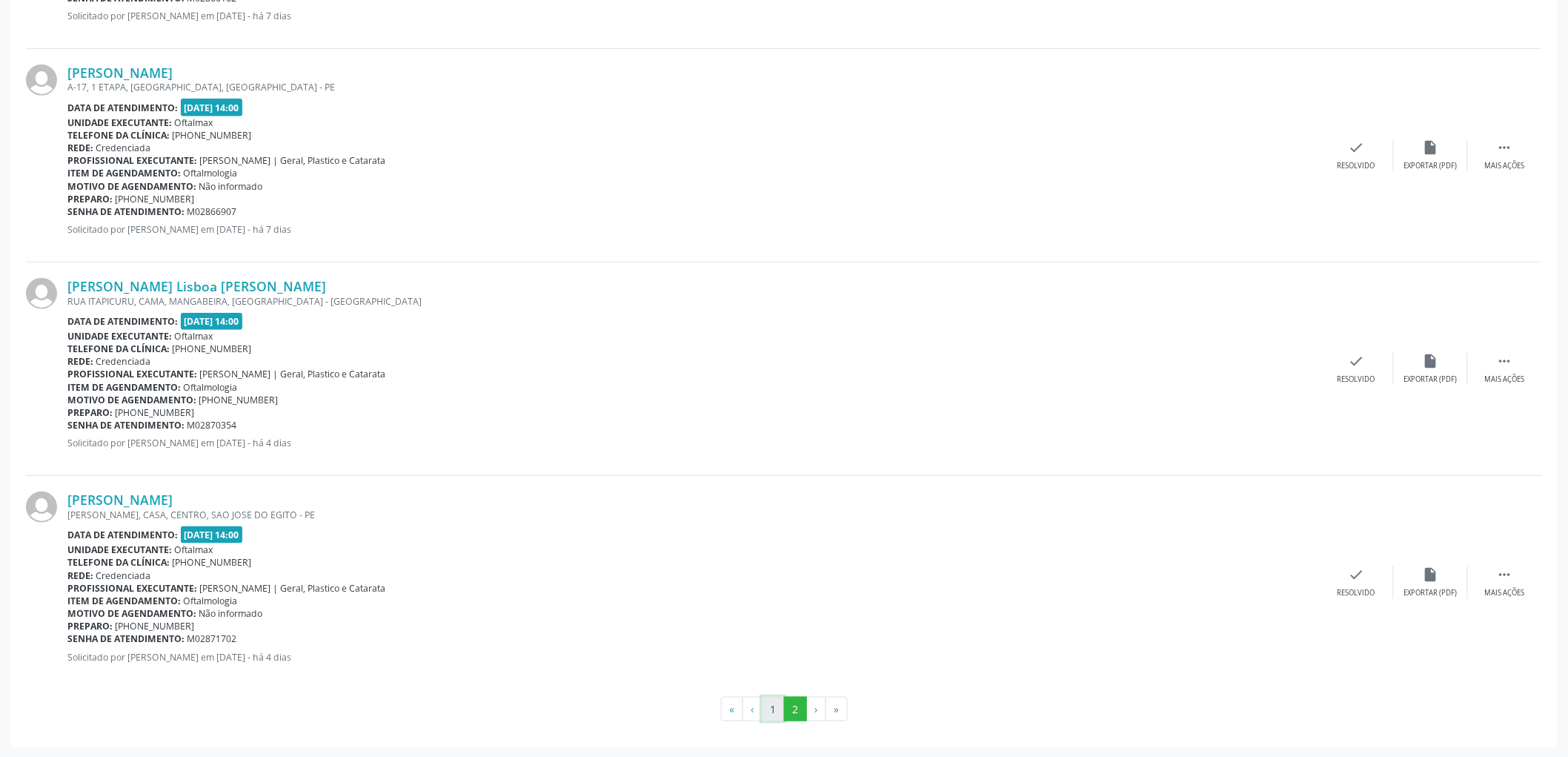
click at [776, 708] on button "1" at bounding box center [773, 709] width 23 height 26
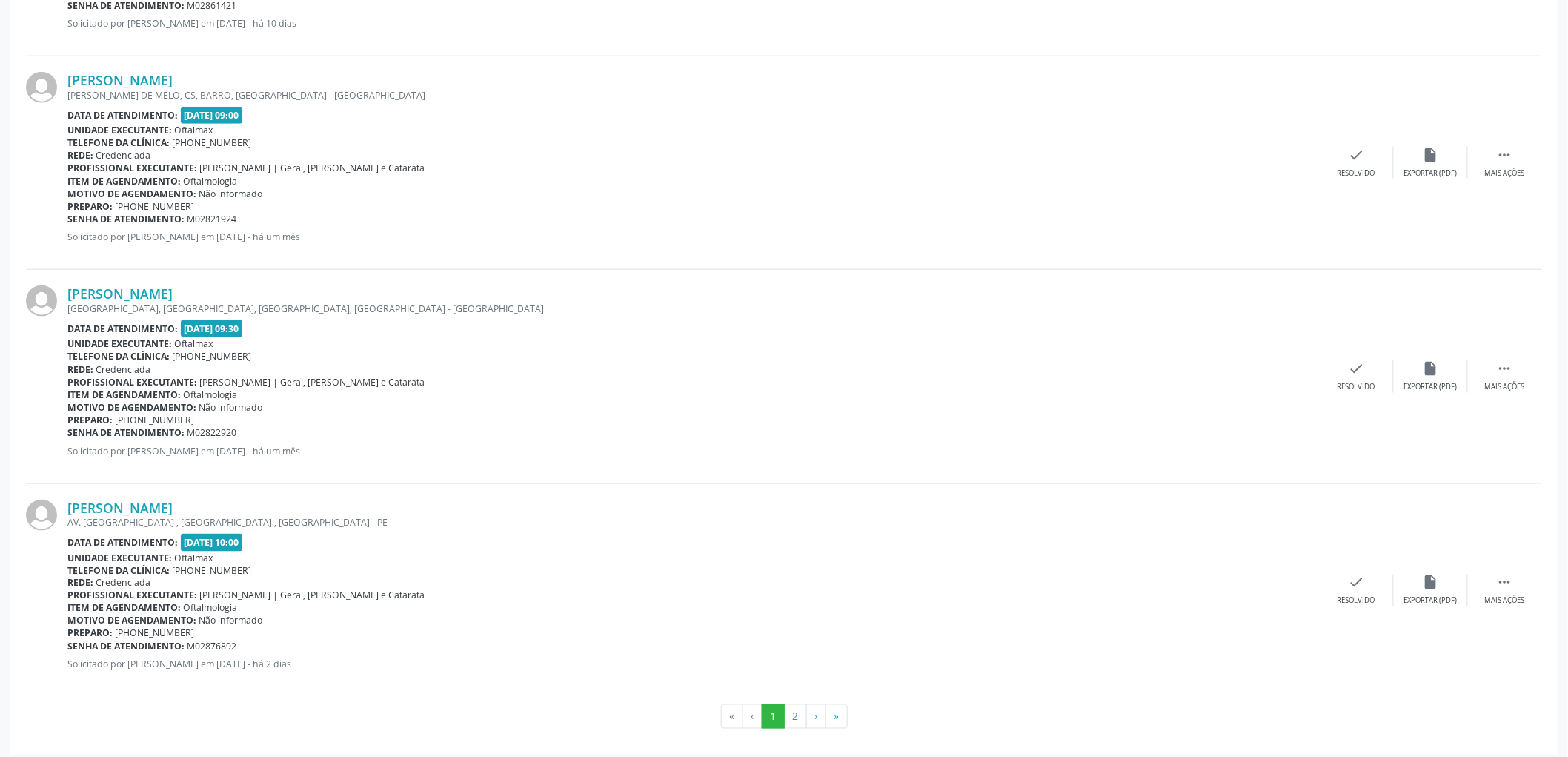
scroll to position [2961, 0]
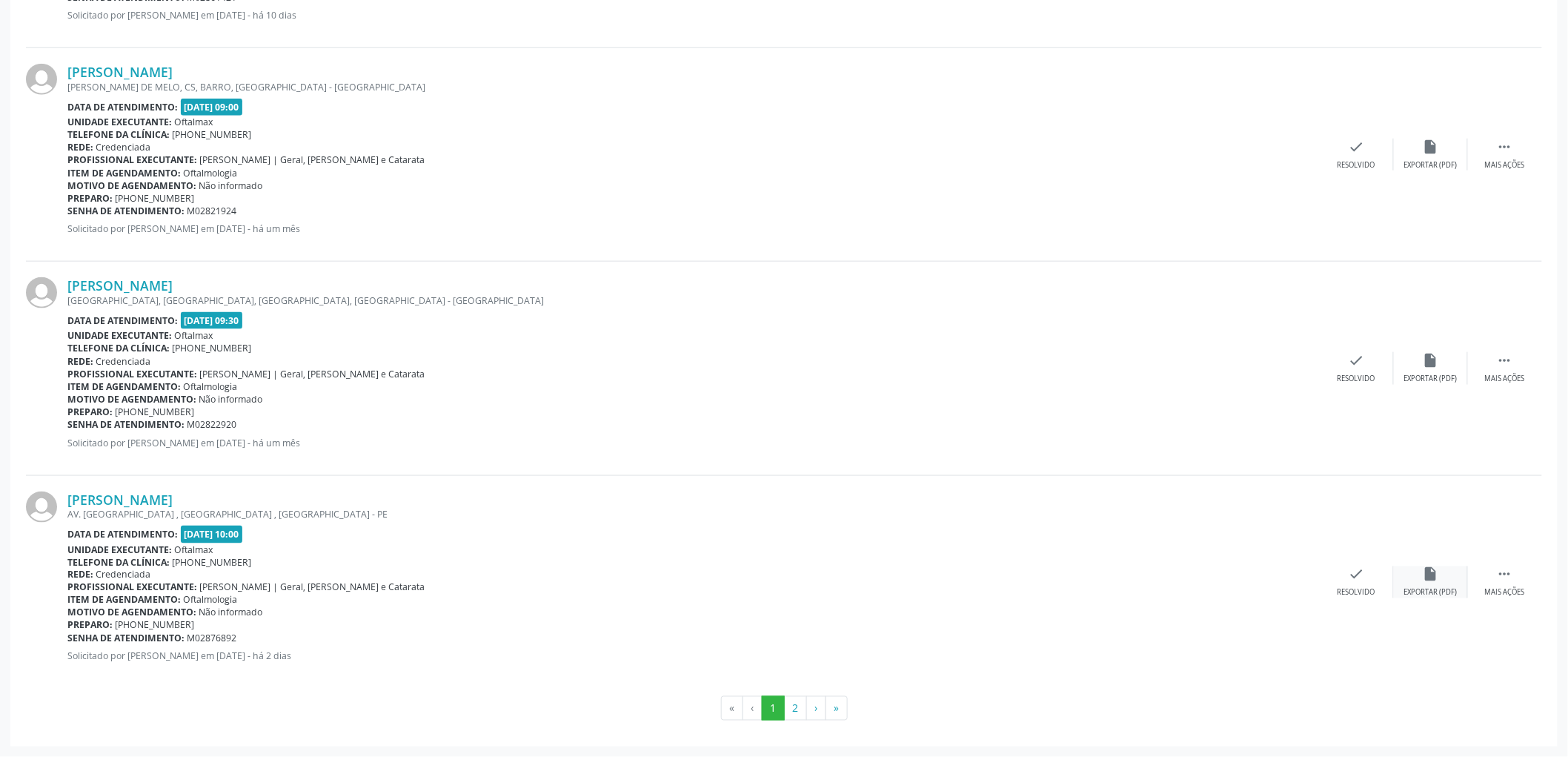
click at [1428, 583] on div "insert_drive_file Exportar (PDF)" at bounding box center [1430, 582] width 74 height 32
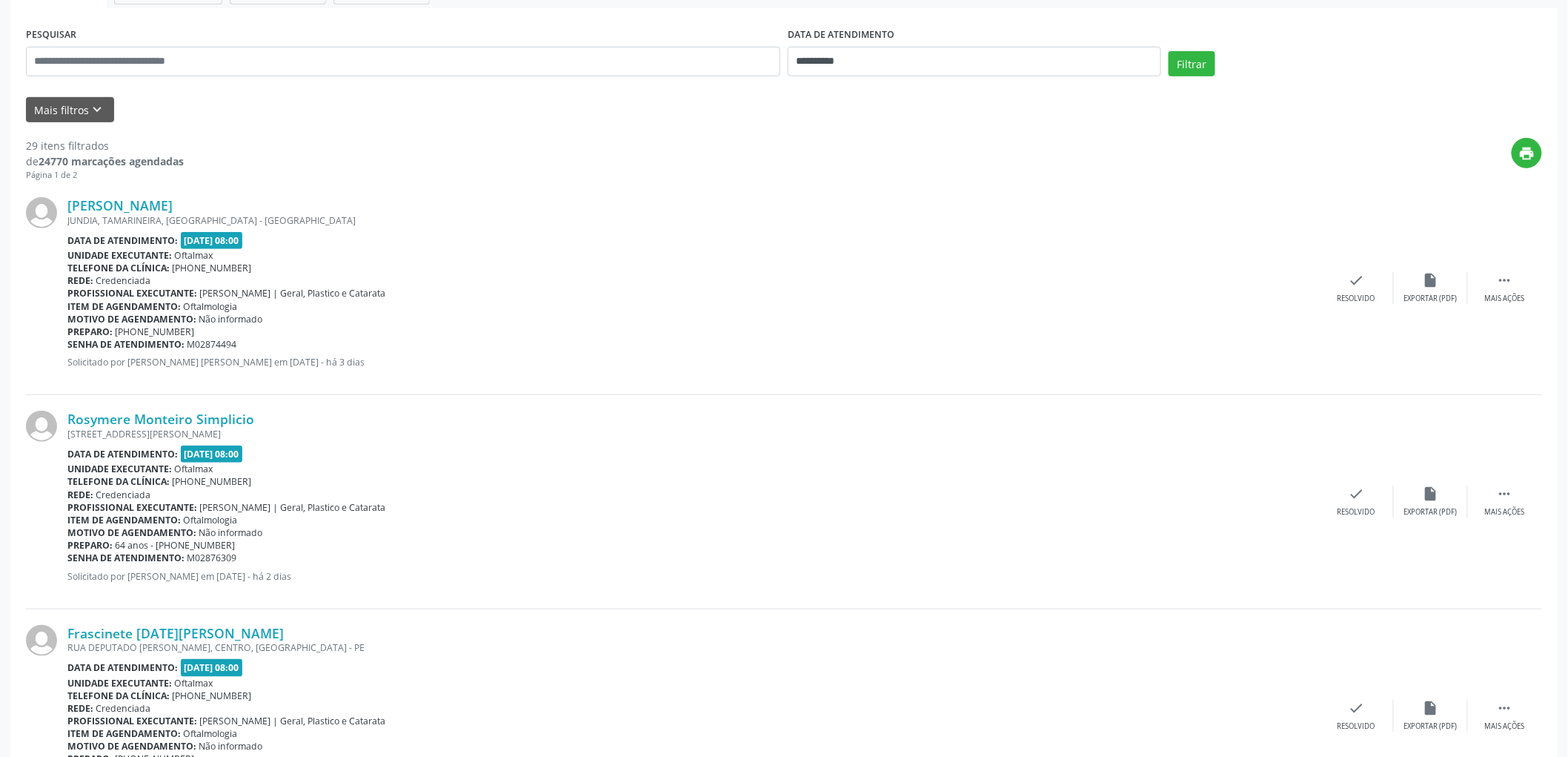
scroll to position [0, 0]
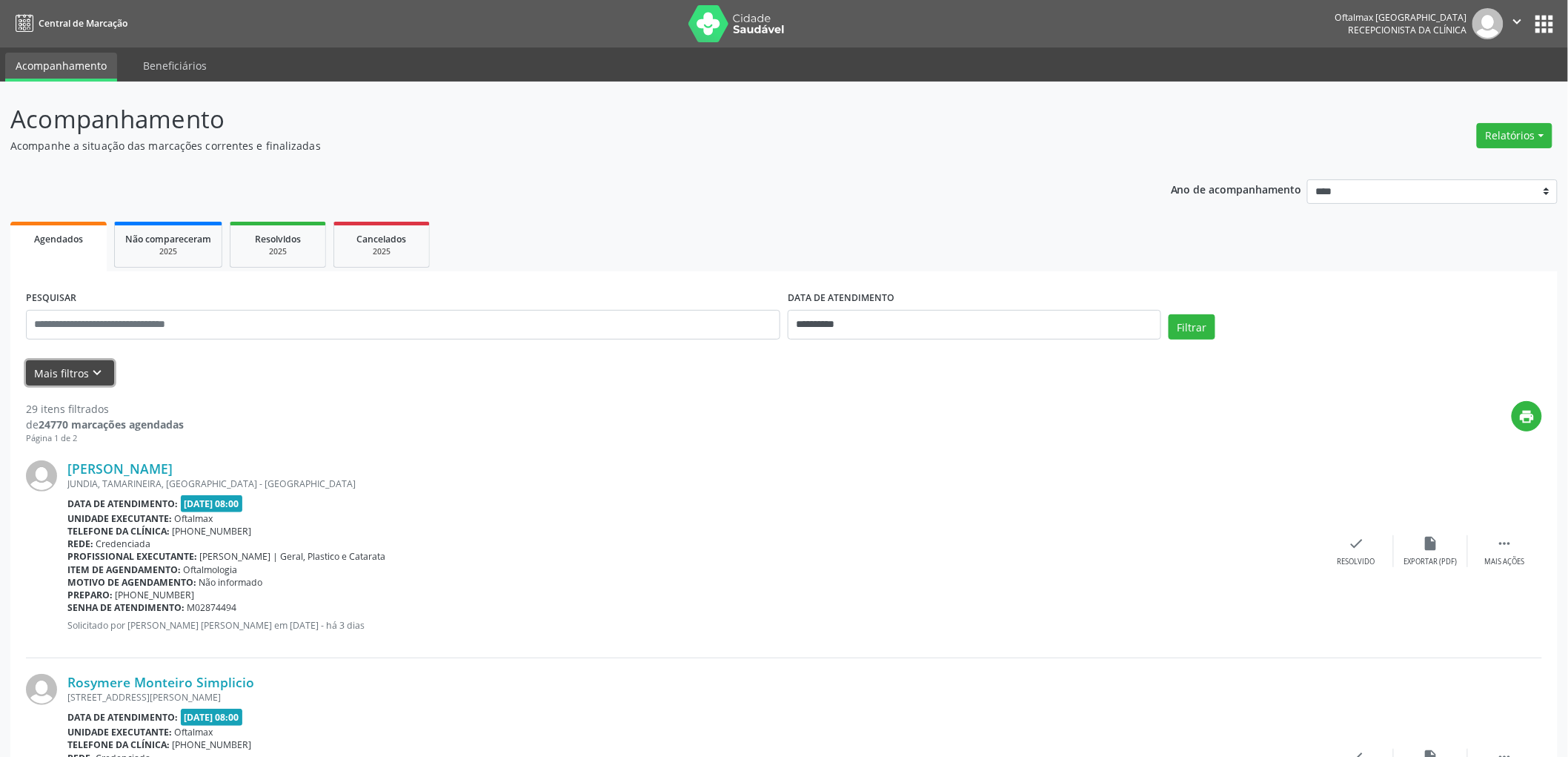
click at [99, 371] on icon "keyboard_arrow_down" at bounding box center [98, 373] width 16 height 16
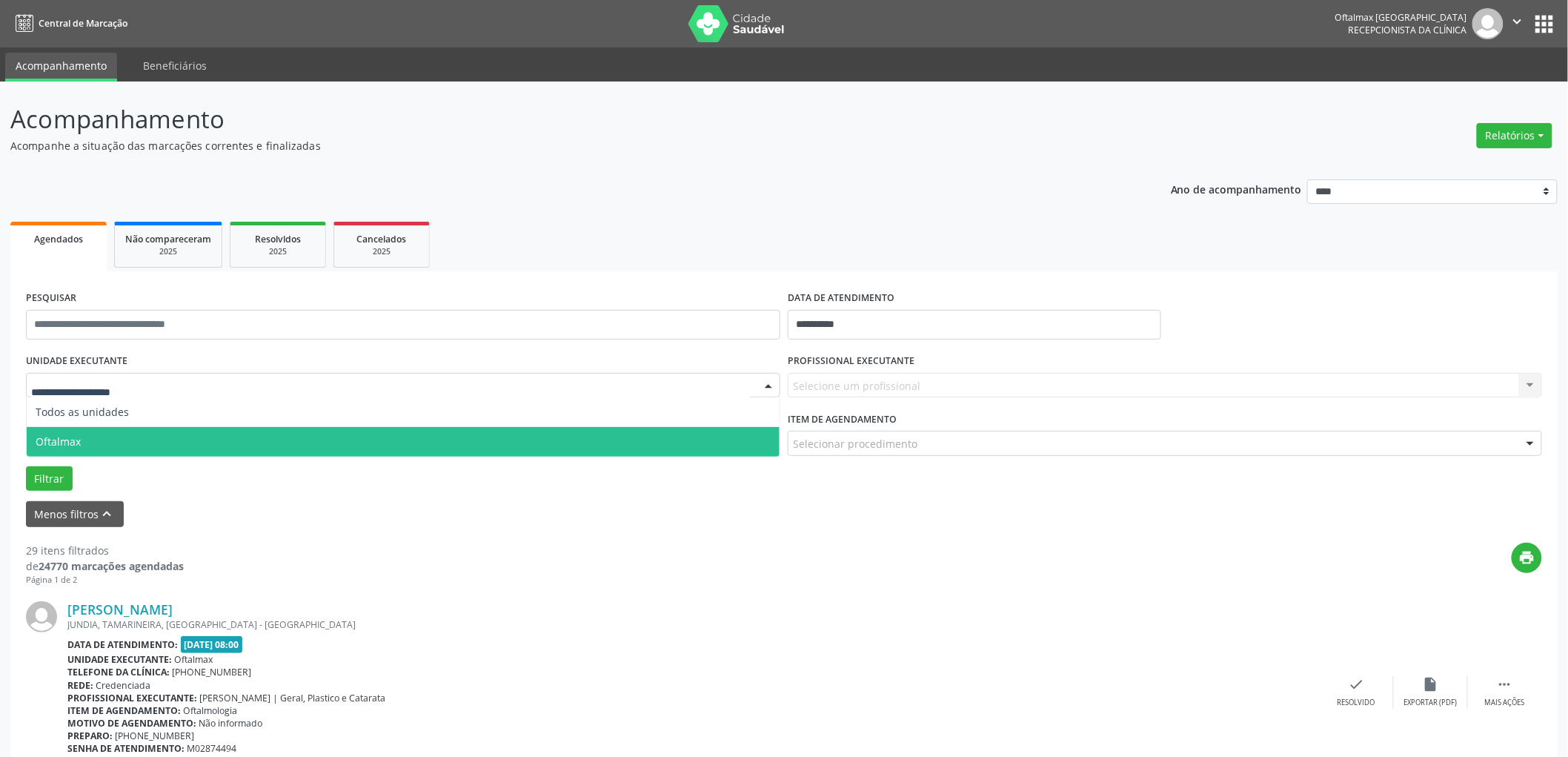
click at [108, 439] on span "Oftalmax" at bounding box center [403, 442] width 753 height 30
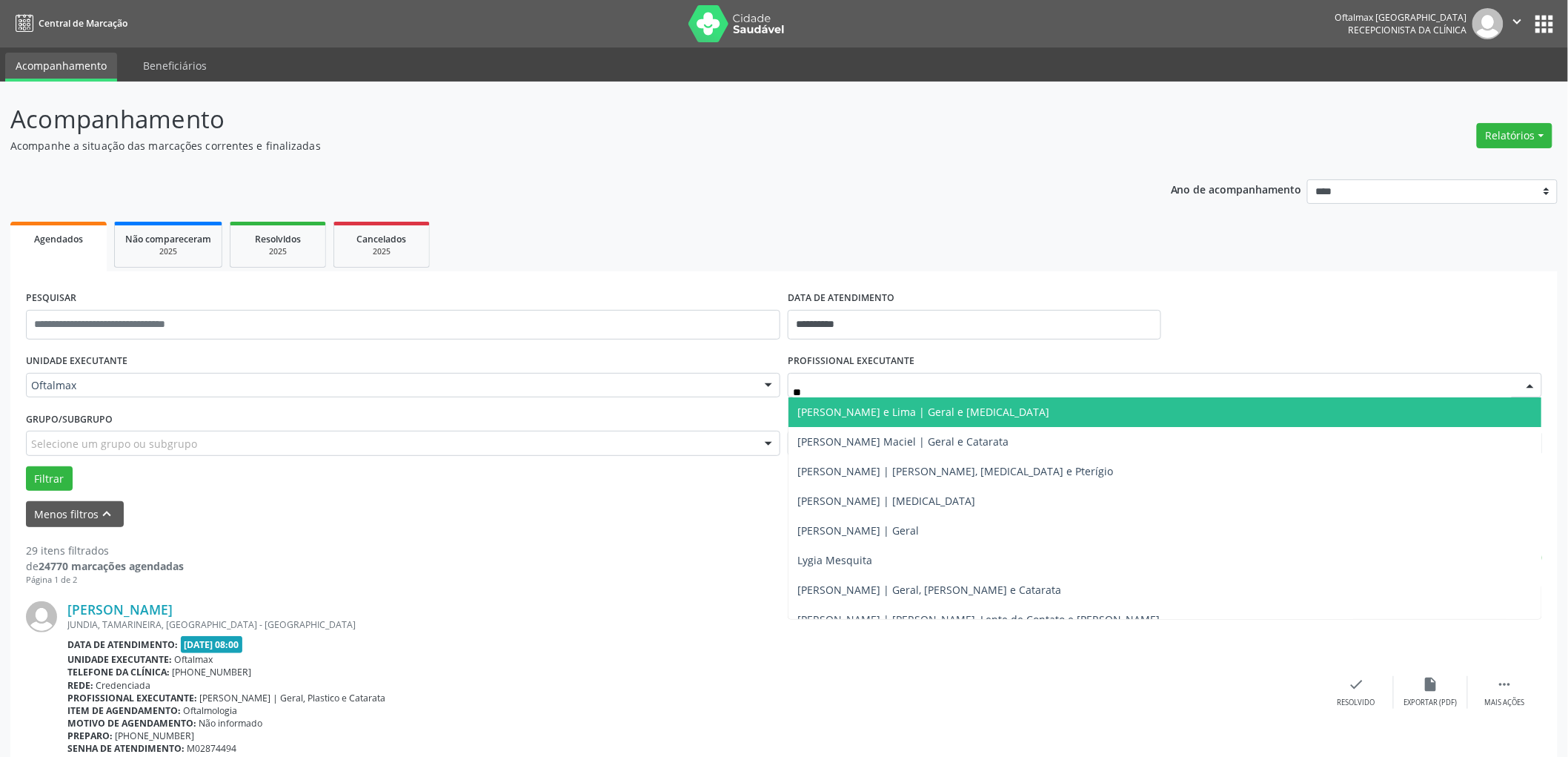
type input "***"
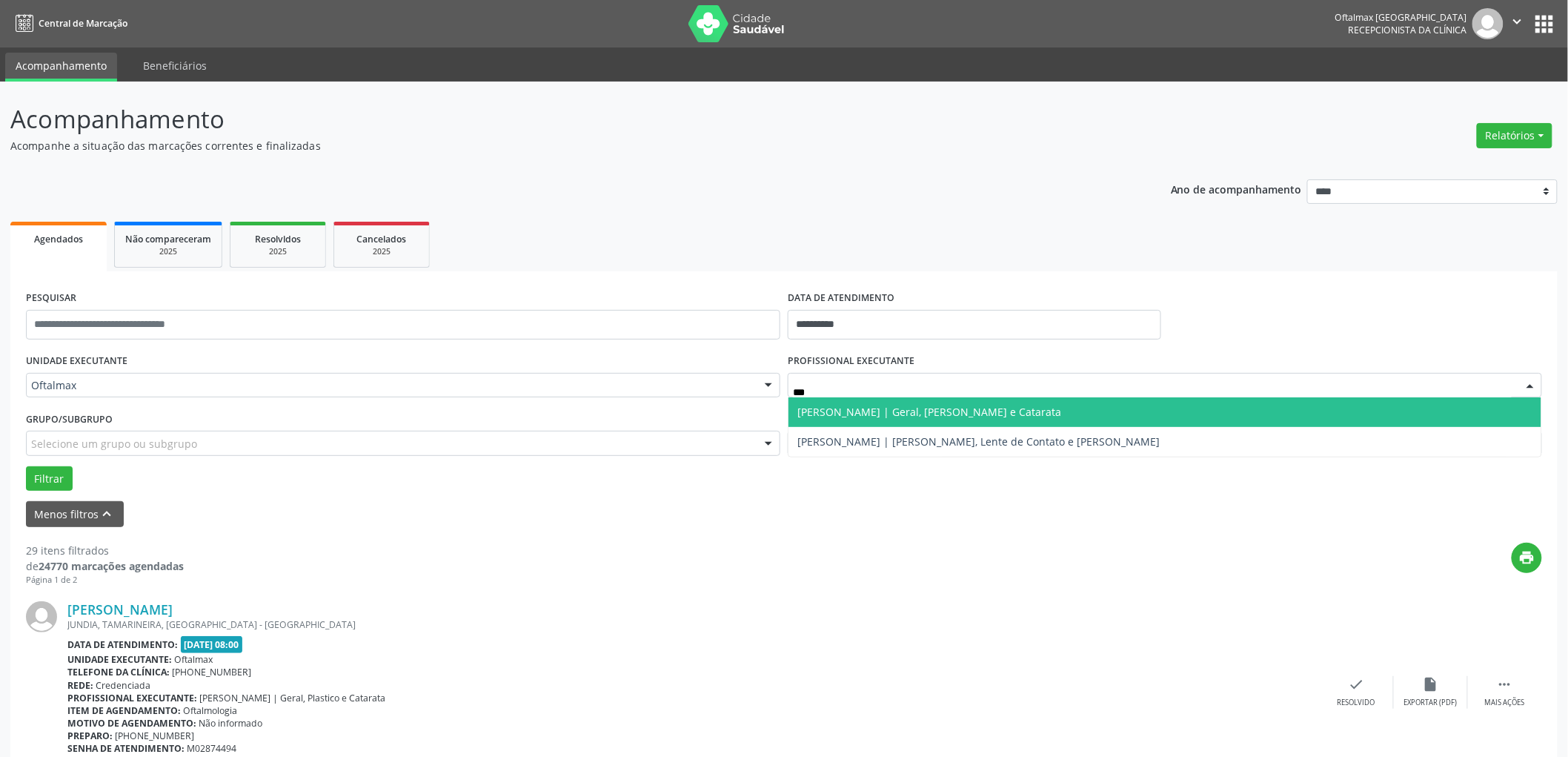
click at [953, 410] on span "[PERSON_NAME] | Geral, [PERSON_NAME] e Catarata" at bounding box center [929, 412] width 264 height 14
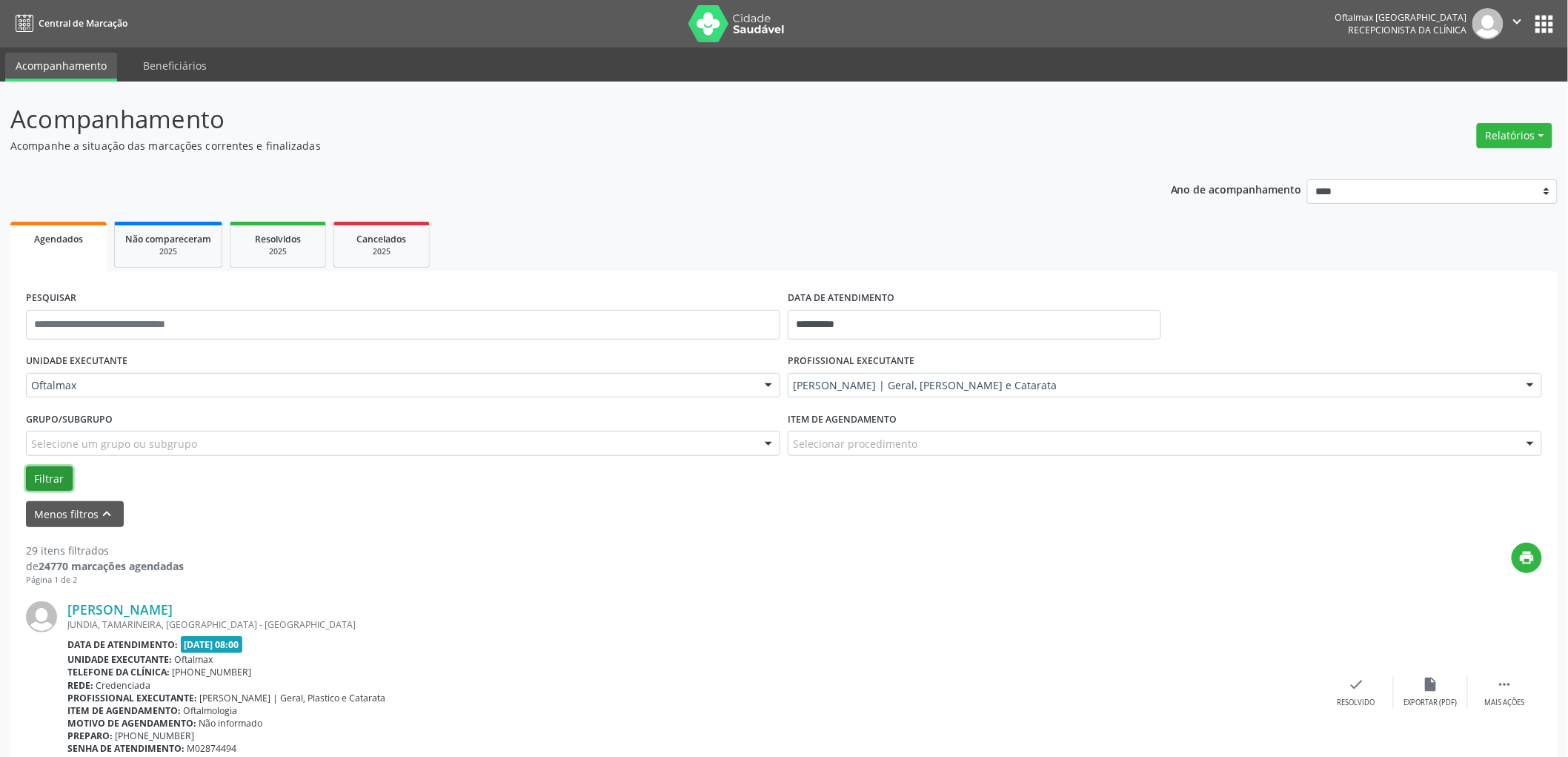
click at [53, 472] on button "Filtrar" at bounding box center [49, 479] width 47 height 26
click at [208, 320] on input "text" at bounding box center [403, 325] width 754 height 30
click at [26, 466] on button "Filtrar" at bounding box center [49, 479] width 47 height 26
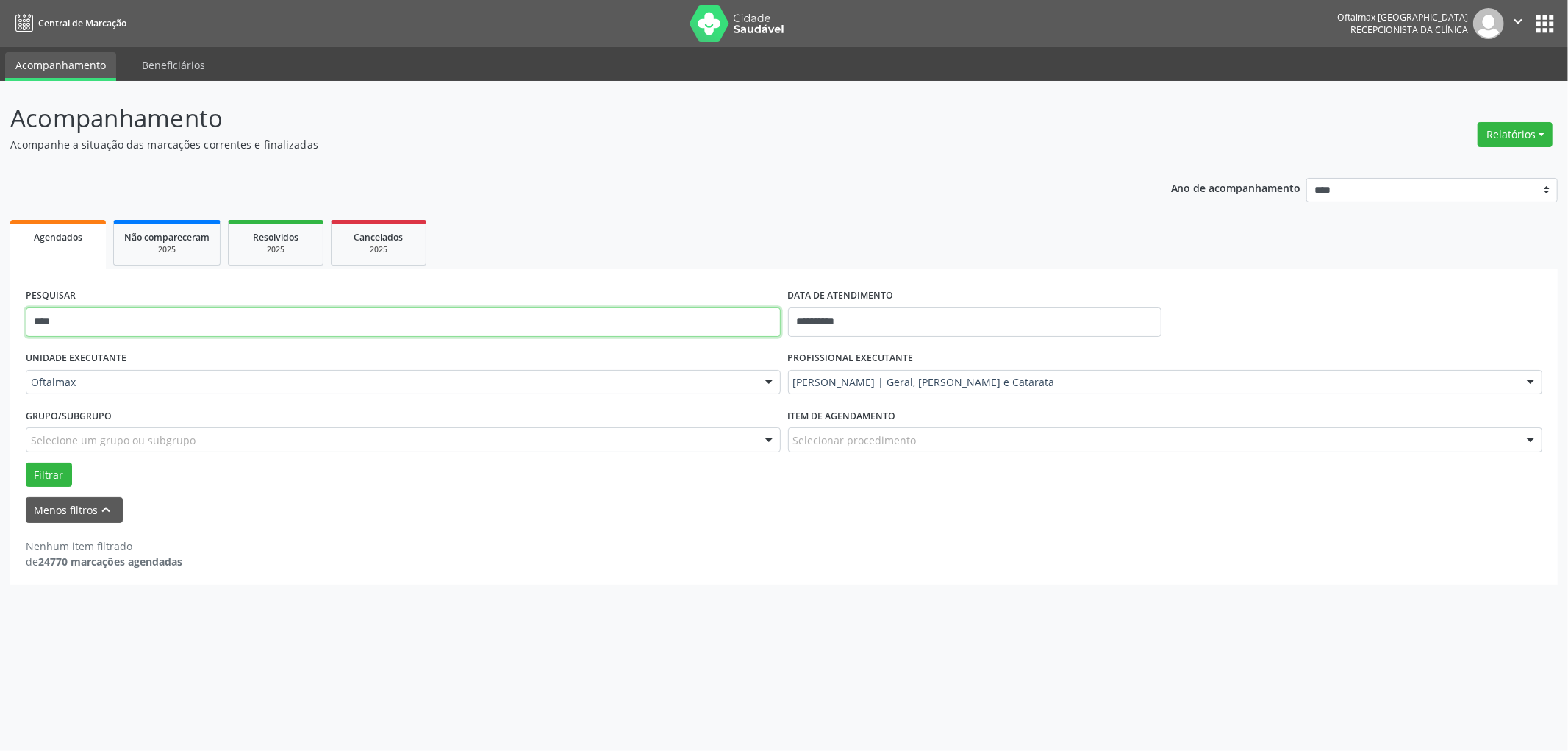
drag, startPoint x: 96, startPoint y: 318, endPoint x: 0, endPoint y: 344, distance: 99.5
click at [0, 344] on div "**********" at bounding box center [784, 415] width 1568 height 670
type input "********"
click at [25, 463] on button "Filtrar" at bounding box center [48, 475] width 46 height 25
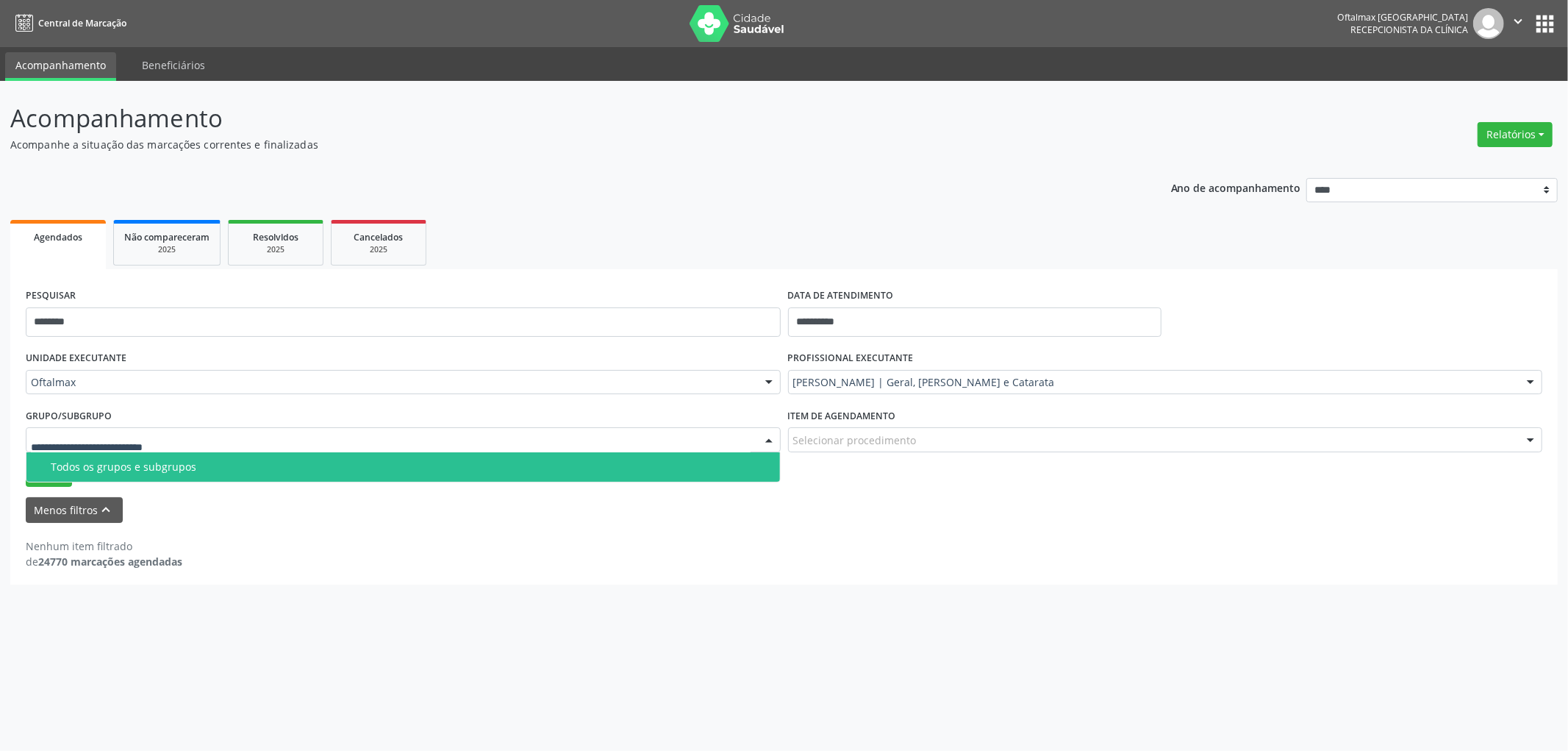
click at [78, 438] on input "text" at bounding box center [391, 447] width 720 height 30
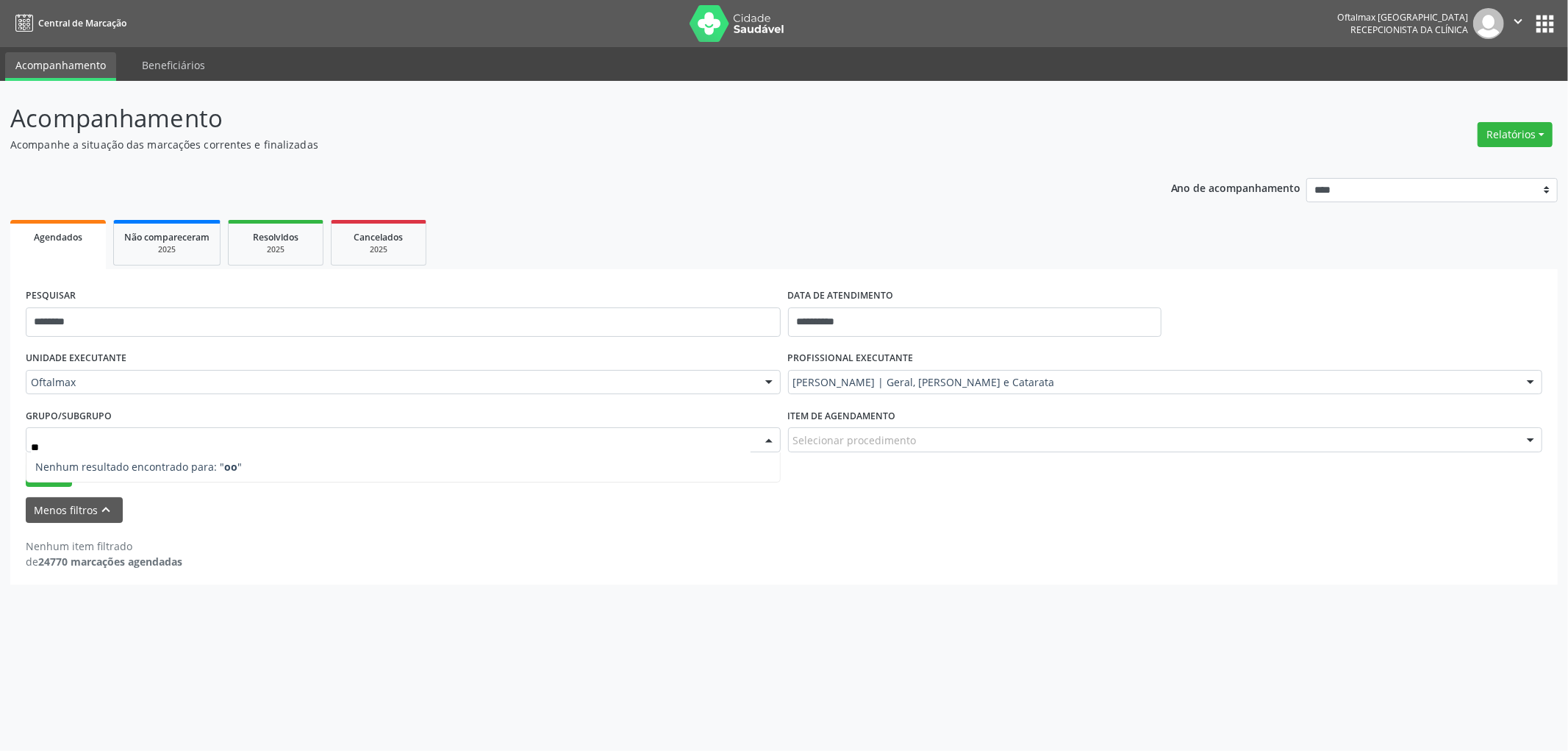
type input "*"
click at [340, 644] on div "**********" at bounding box center [784, 415] width 1568 height 670
click at [1538, 141] on button "Relatórios" at bounding box center [1515, 134] width 75 height 25
click at [67, 509] on button "Menos filtros keyboard_arrow_up" at bounding box center [74, 509] width 97 height 25
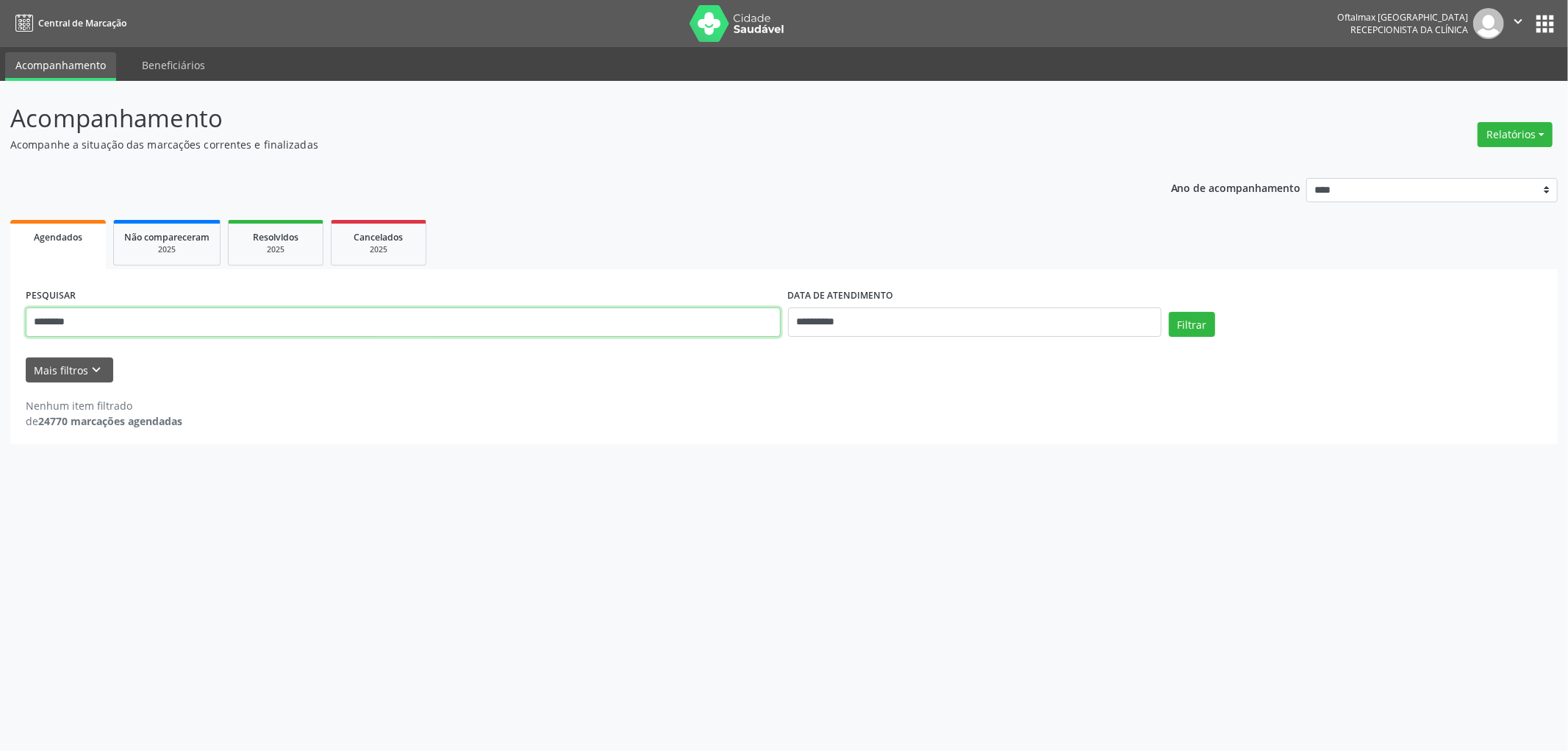
drag, startPoint x: 89, startPoint y: 327, endPoint x: 0, endPoint y: 185, distance: 167.6
click at [0, 334] on div "**********" at bounding box center [784, 415] width 1568 height 670
click at [1198, 324] on button "Filtrar" at bounding box center [1191, 324] width 46 height 25
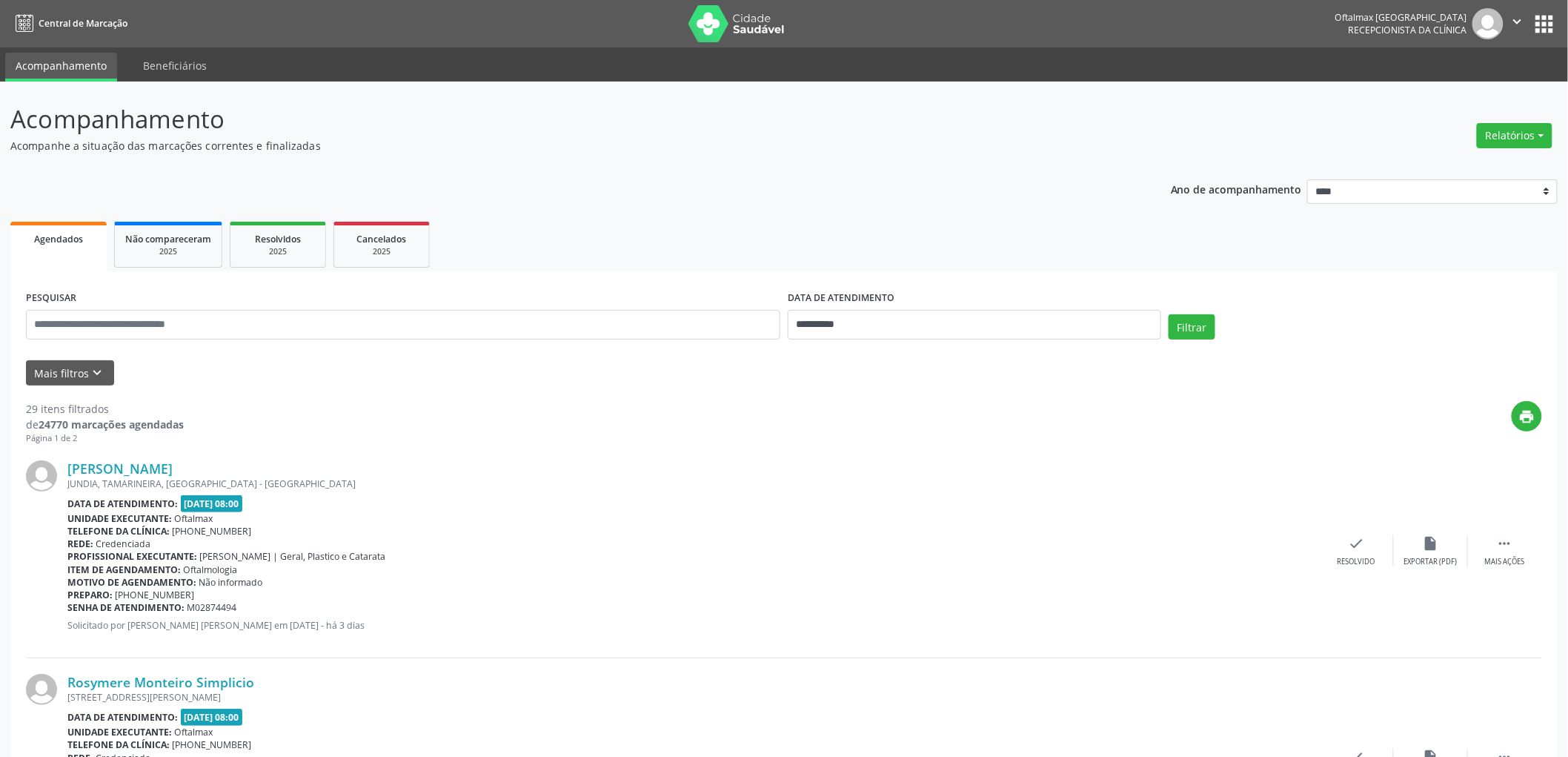
click at [1511, 26] on icon "" at bounding box center [1517, 21] width 16 height 16
click at [1485, 77] on ul "Configurações Sair" at bounding box center [1479, 74] width 103 height 64
click at [1484, 82] on link "Sair" at bounding box center [1480, 90] width 102 height 20
